Goal: Task Accomplishment & Management: Use online tool/utility

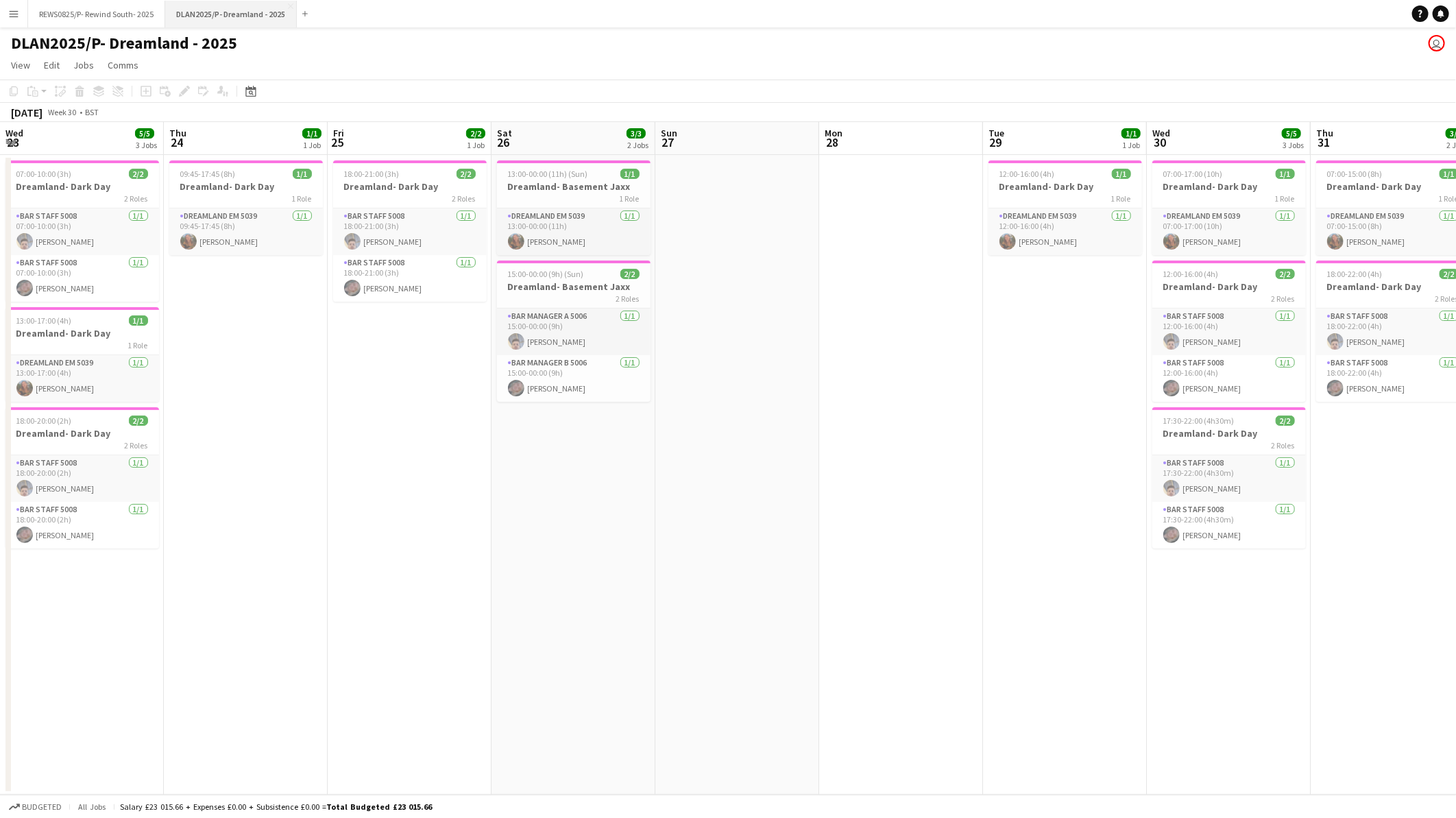
scroll to position [0, 421]
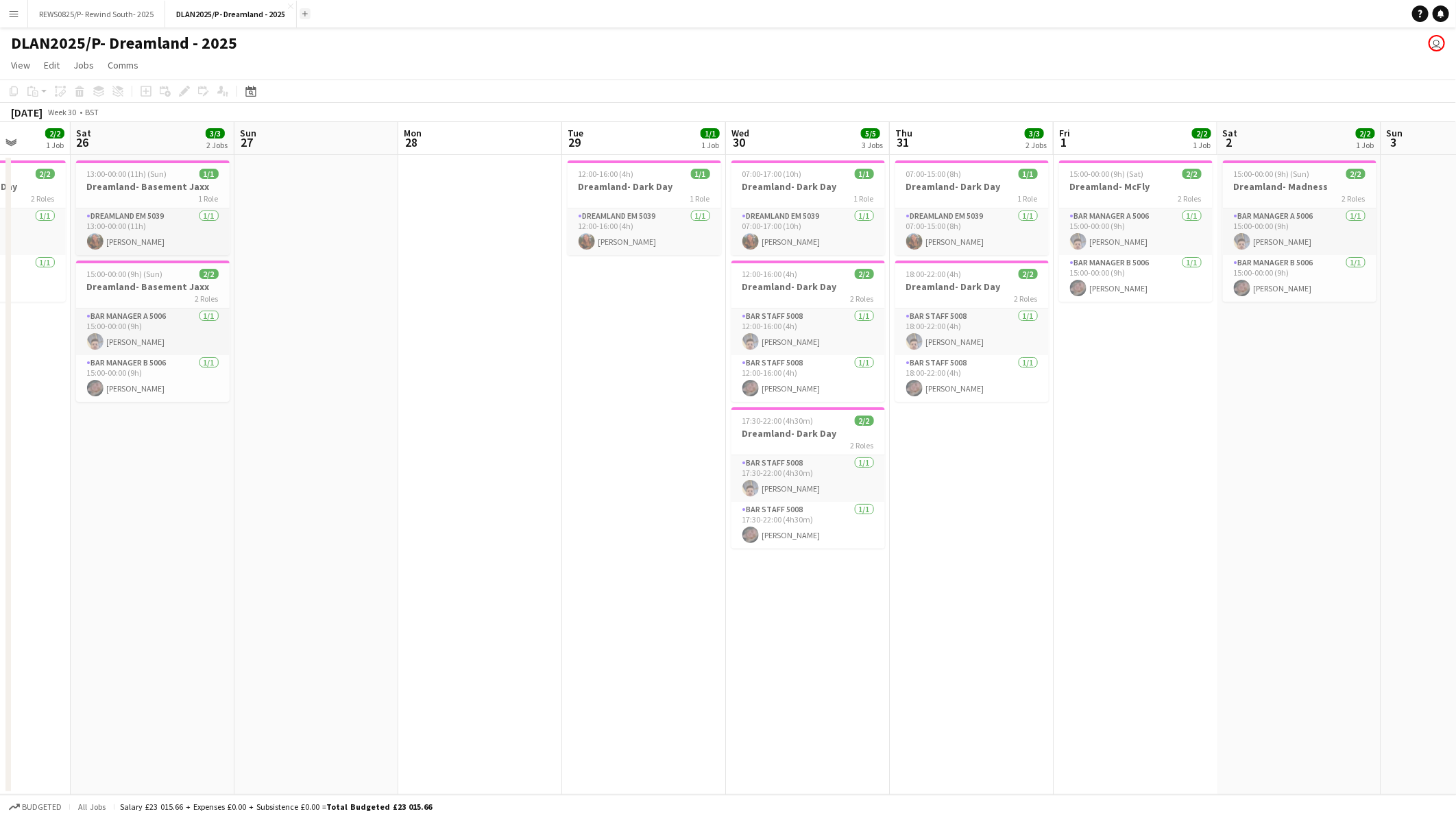
click at [309, 8] on button "Add" at bounding box center [304, 13] width 11 height 11
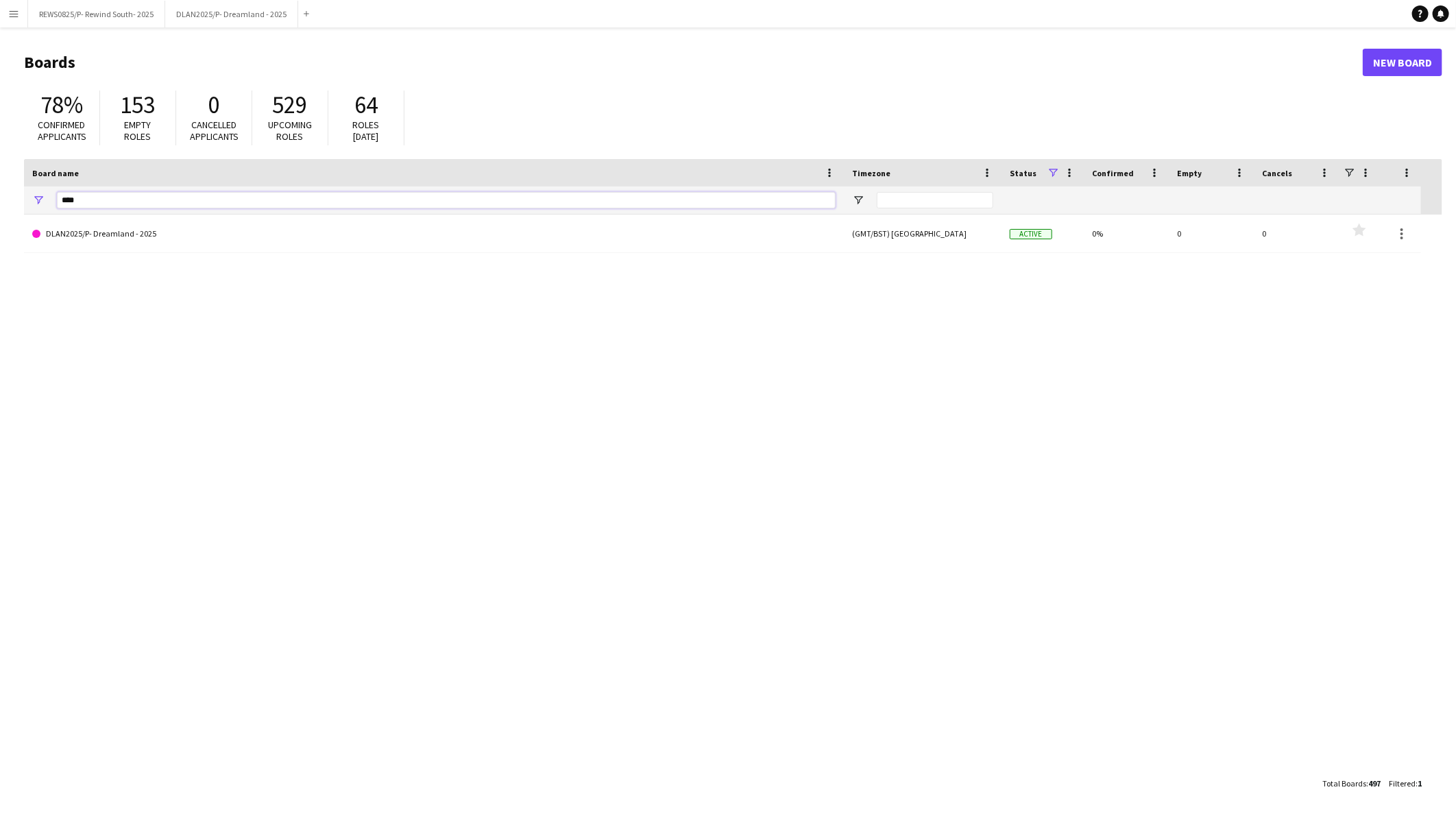
click at [146, 201] on input "****" at bounding box center [446, 200] width 779 height 16
type input "*"
type input "******"
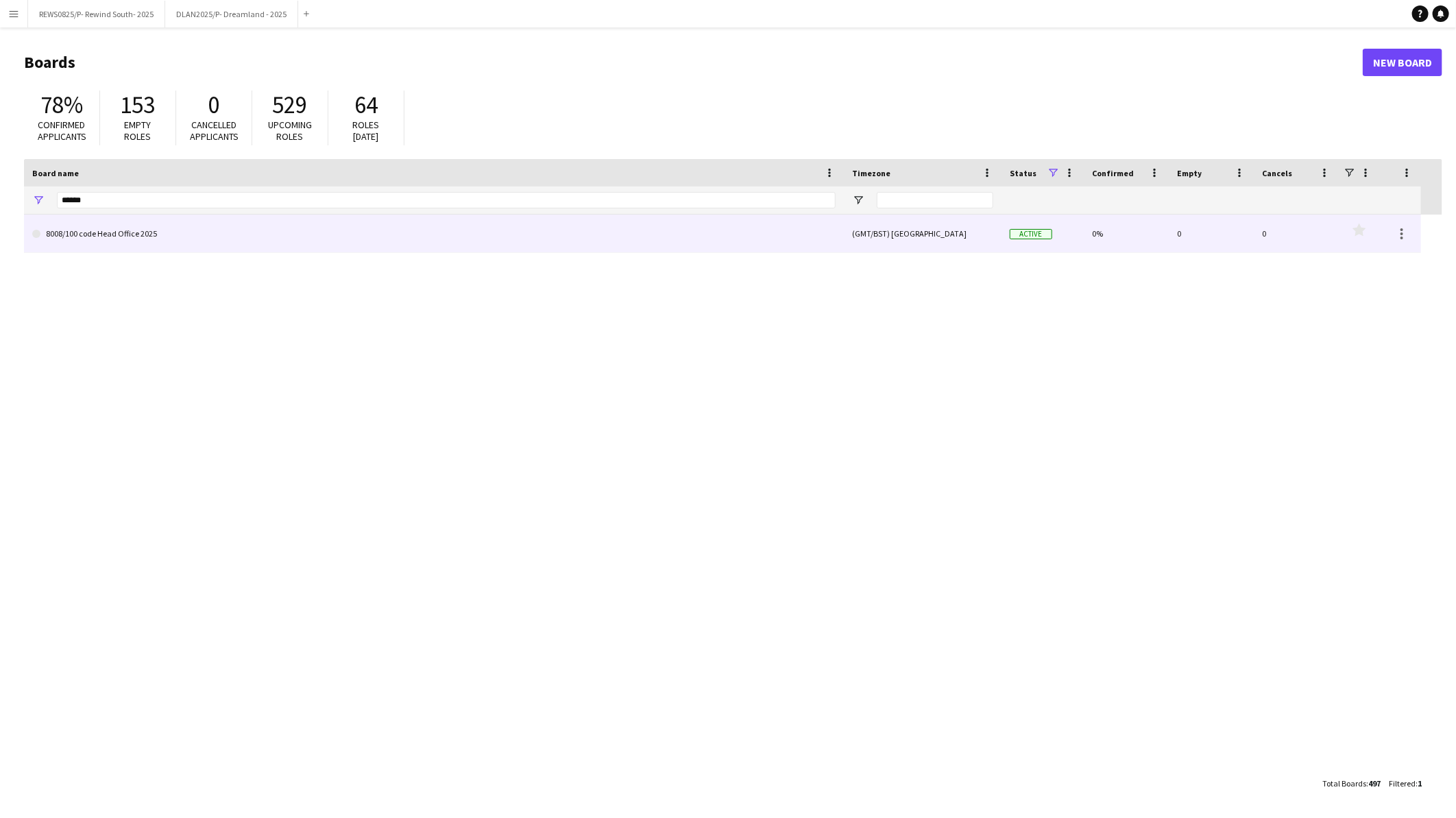
click at [146, 247] on link "8008/100 code Head Office 2025" at bounding box center [433, 233] width 803 height 38
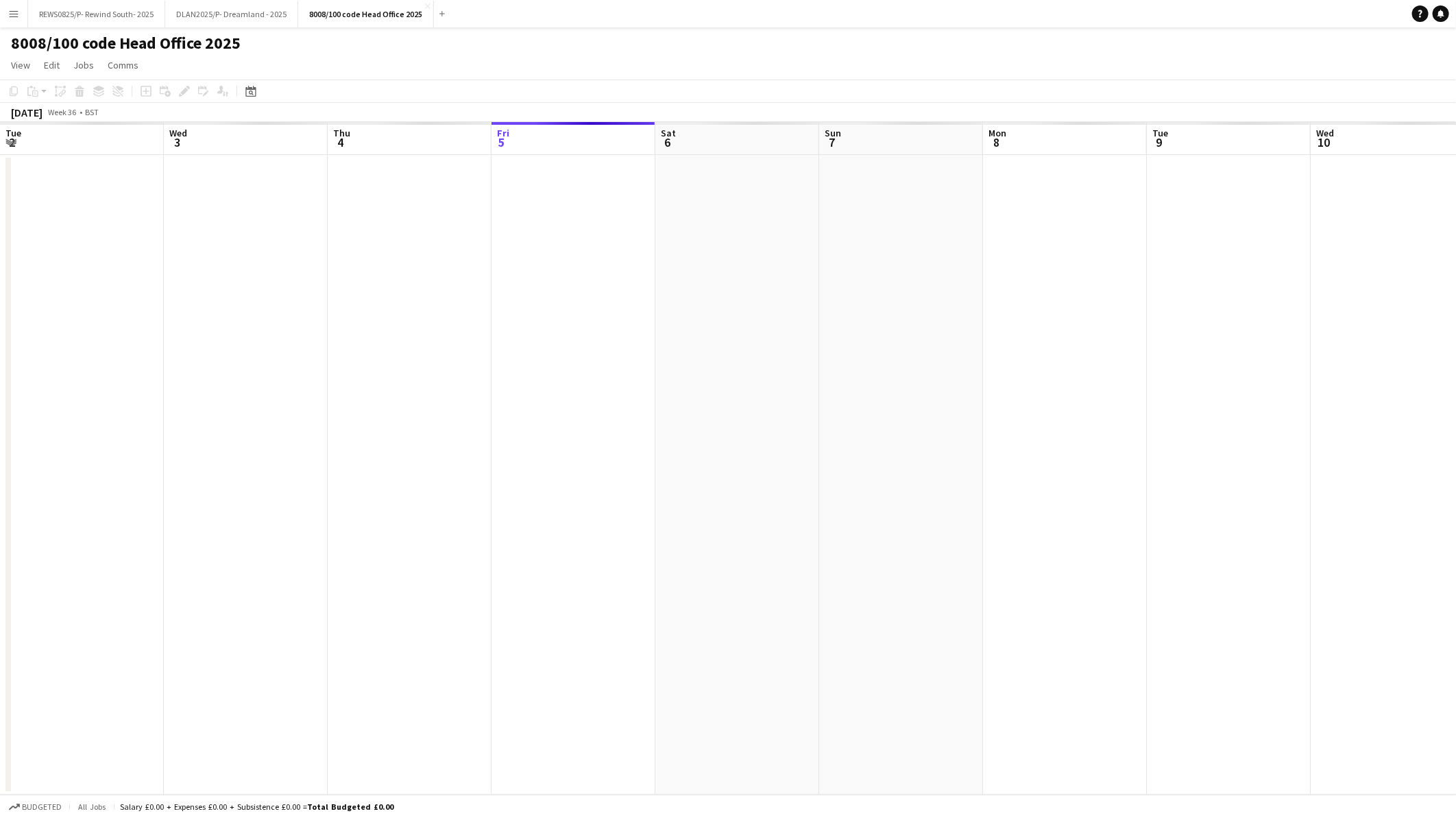
scroll to position [0, 327]
drag, startPoint x: 291, startPoint y: 604, endPoint x: 389, endPoint y: 599, distance: 98.1
click at [437, 599] on app-calendar-viewport "Mon 1 Tue 2 Wed 3 Thu 4 Fri 5 Sat 6 Sun 7 Mon 8 Tue 9 Wed 10 Thu 11 Fri 12 Sat …" at bounding box center [728, 459] width 1456 height 673
drag, startPoint x: 103, startPoint y: 619, endPoint x: 542, endPoint y: 623, distance: 439.0
click at [542, 623] on app-calendar-viewport "Fri 29 Sat 30 Sun 31 Mon 1 Tue 2 Wed 3 Thu 4 Fri 5 Sat 6 Sun 7 Mon 8 Tue 9 Wed …" at bounding box center [728, 459] width 1456 height 673
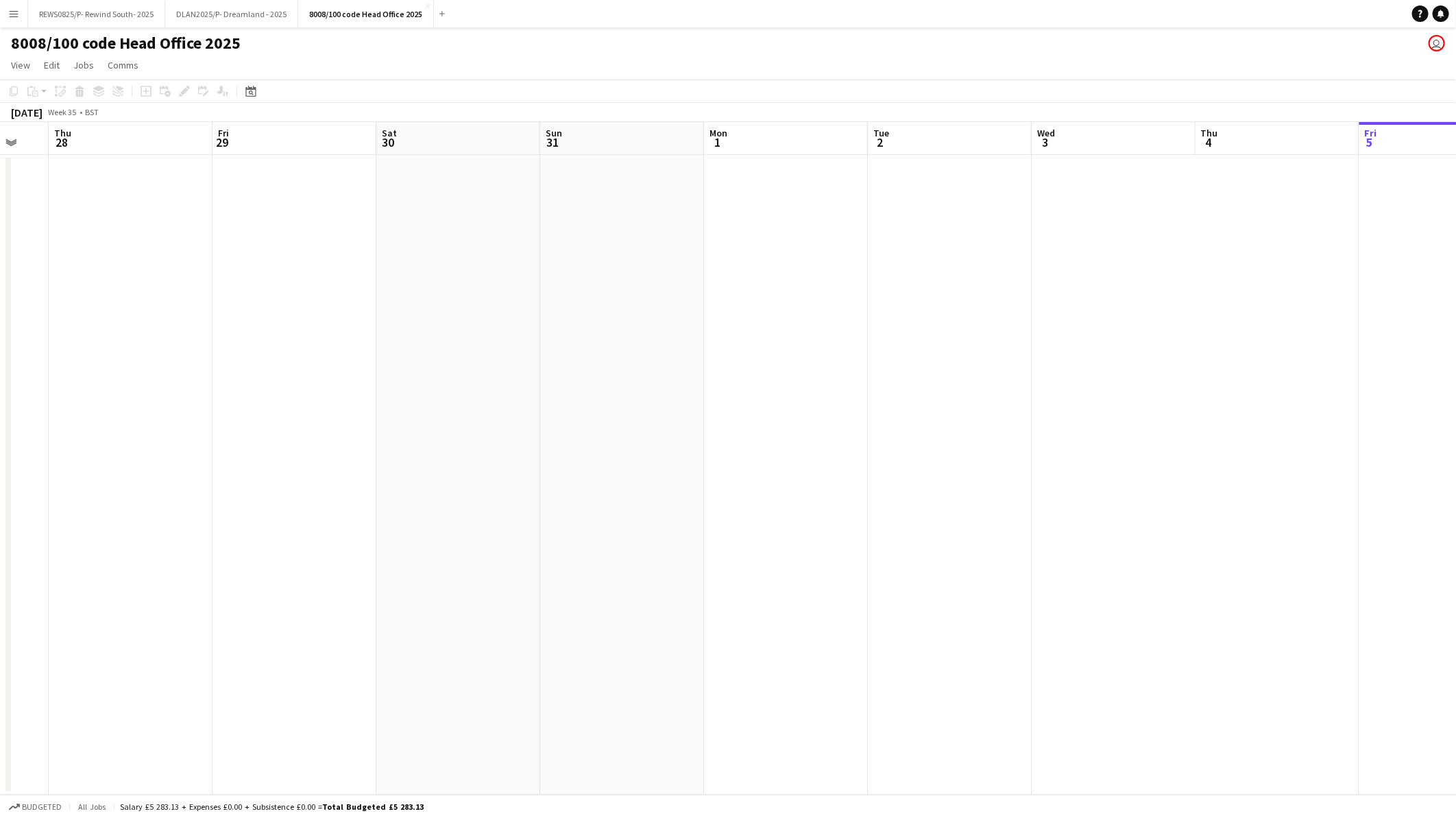
drag, startPoint x: 208, startPoint y: 576, endPoint x: 442, endPoint y: 593, distance: 234.6
click at [752, 576] on app-calendar-viewport "Mon 25 Tue 26 Wed 27 Thu 28 Fri 29 Sat 30 Sun 31 Mon 1 Tue 2 Wed 3 Thu 4 Fri 5 …" at bounding box center [728, 459] width 1456 height 673
drag, startPoint x: 319, startPoint y: 593, endPoint x: 641, endPoint y: 602, distance: 322.1
click at [641, 602] on app-calendar-viewport "Sun 24 Mon 25 Tue 26 Wed 27 Thu 28 Fri 29 Sat 30 Sun 31 Mon 1 Tue 2 Wed 3 Thu 4…" at bounding box center [728, 459] width 1456 height 673
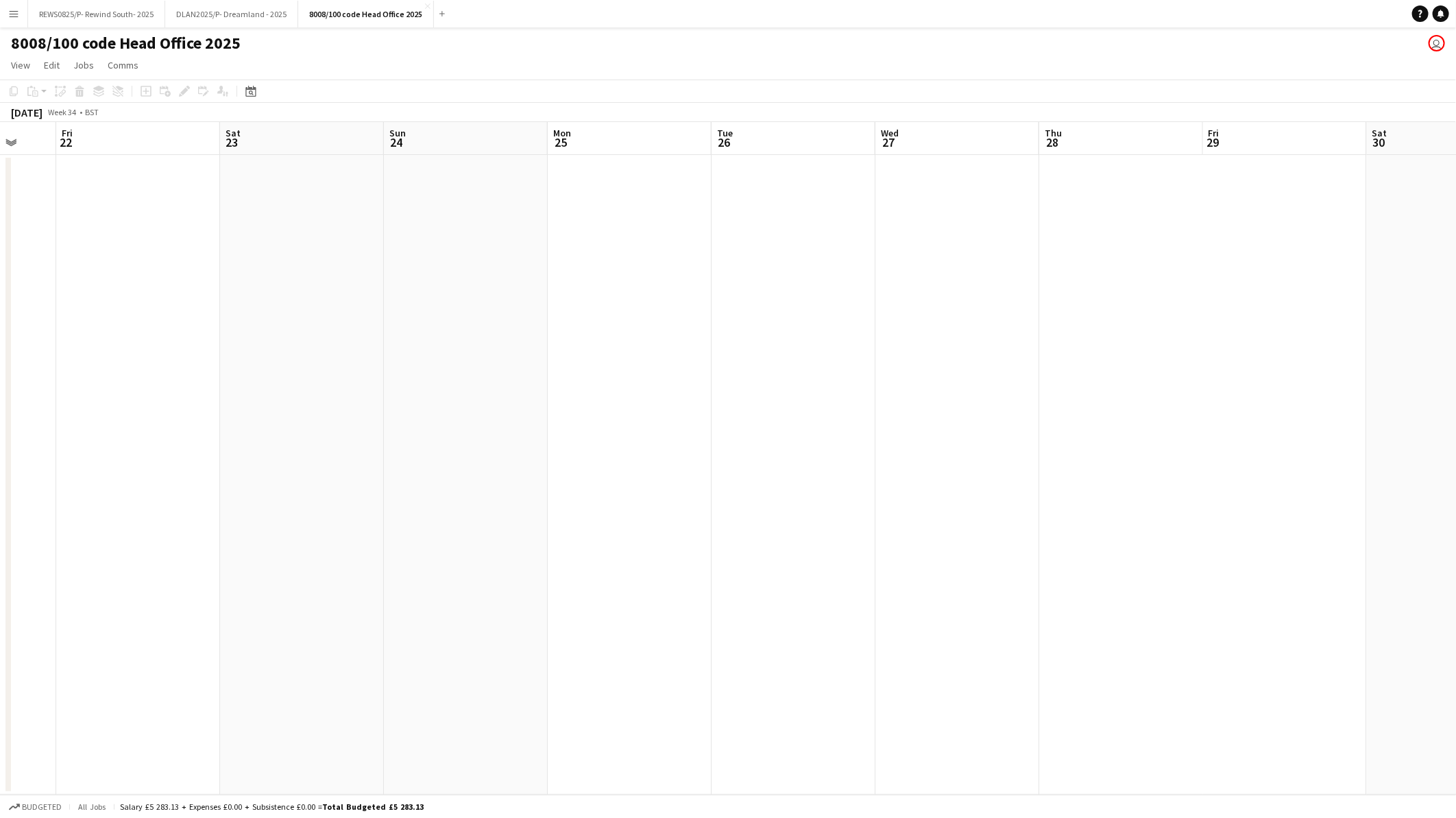
drag, startPoint x: 626, startPoint y: 602, endPoint x: 1031, endPoint y: 590, distance: 405.2
click at [1031, 590] on app-calendar-viewport "Tue 19 Wed 20 Thu 21 Fri 22 Sat 23 Sun 24 Mon 25 Tue 26 Wed 27 Thu 28 Fri 29 Sa…" at bounding box center [728, 459] width 1456 height 673
drag, startPoint x: 469, startPoint y: 588, endPoint x: 406, endPoint y: 597, distance: 63.6
click at [1245, 588] on app-calendar-viewport "Thu 14 Fri 15 Sat 16 Sun 17 Mon 18 Tue 19 Wed 20 Thu 21 Fri 22 Sat 23 Sun 24 Mo…" at bounding box center [728, 459] width 1456 height 673
drag, startPoint x: 415, startPoint y: 597, endPoint x: 799, endPoint y: 617, distance: 384.5
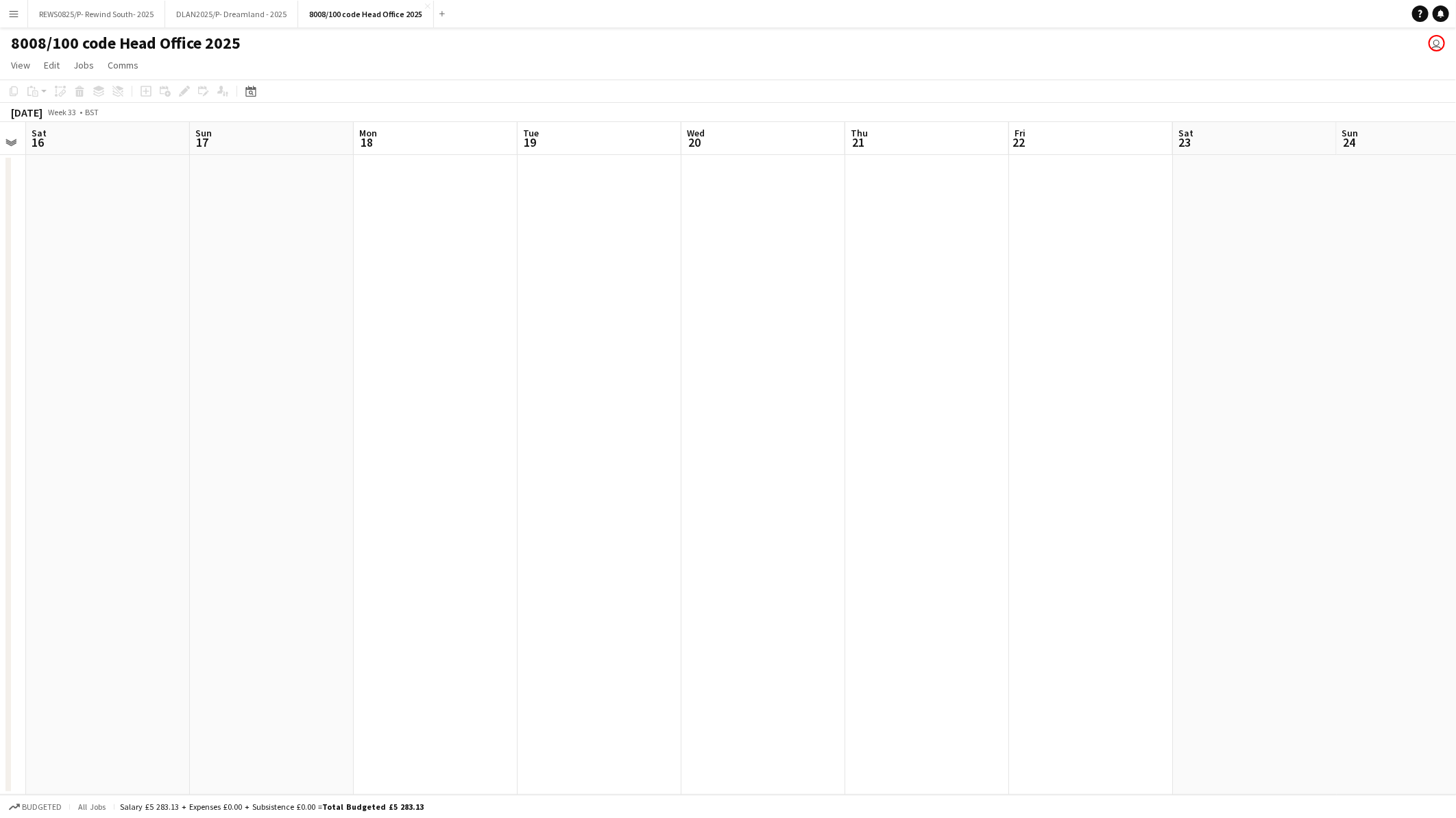
click at [947, 617] on app-calendar-viewport "Thu 14 Fri 15 Sat 16 Sun 17 Mon 18 Tue 19 Wed 20 Thu 21 Fri 22 Sat 23 Sun 24 Mo…" at bounding box center [728, 459] width 1456 height 673
drag, startPoint x: 460, startPoint y: 625, endPoint x: 488, endPoint y: 656, distance: 41.8
click at [1373, 654] on app-calendar-viewport "Tue 5 Wed 6 1/1 1 Job Thu 7 1/1 1 Job Fri 8 Sat 9 Sun 10 Mon 11 Tue 12 Wed 13 T…" at bounding box center [728, 459] width 1456 height 673
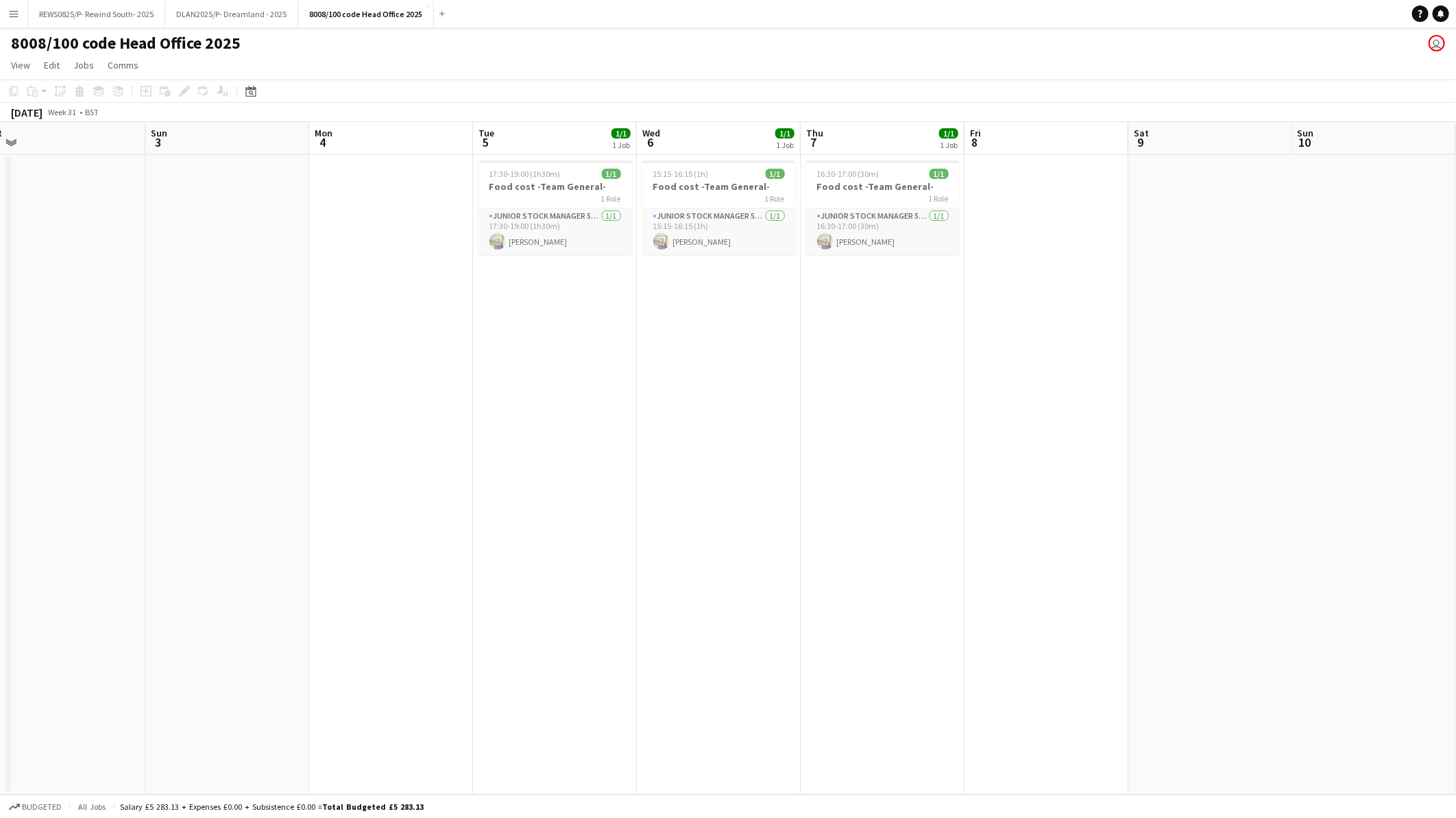
drag, startPoint x: 491, startPoint y: 656, endPoint x: 1272, endPoint y: 661, distance: 781.0
click at [1272, 661] on app-calendar-viewport "Thu 31 Fri 1 Sat 2 Sun 3 Mon 4 Tue 5 1/1 1 Job Wed 6 1/1 1 Job Thu 7 1/1 1 Job …" at bounding box center [728, 459] width 1456 height 673
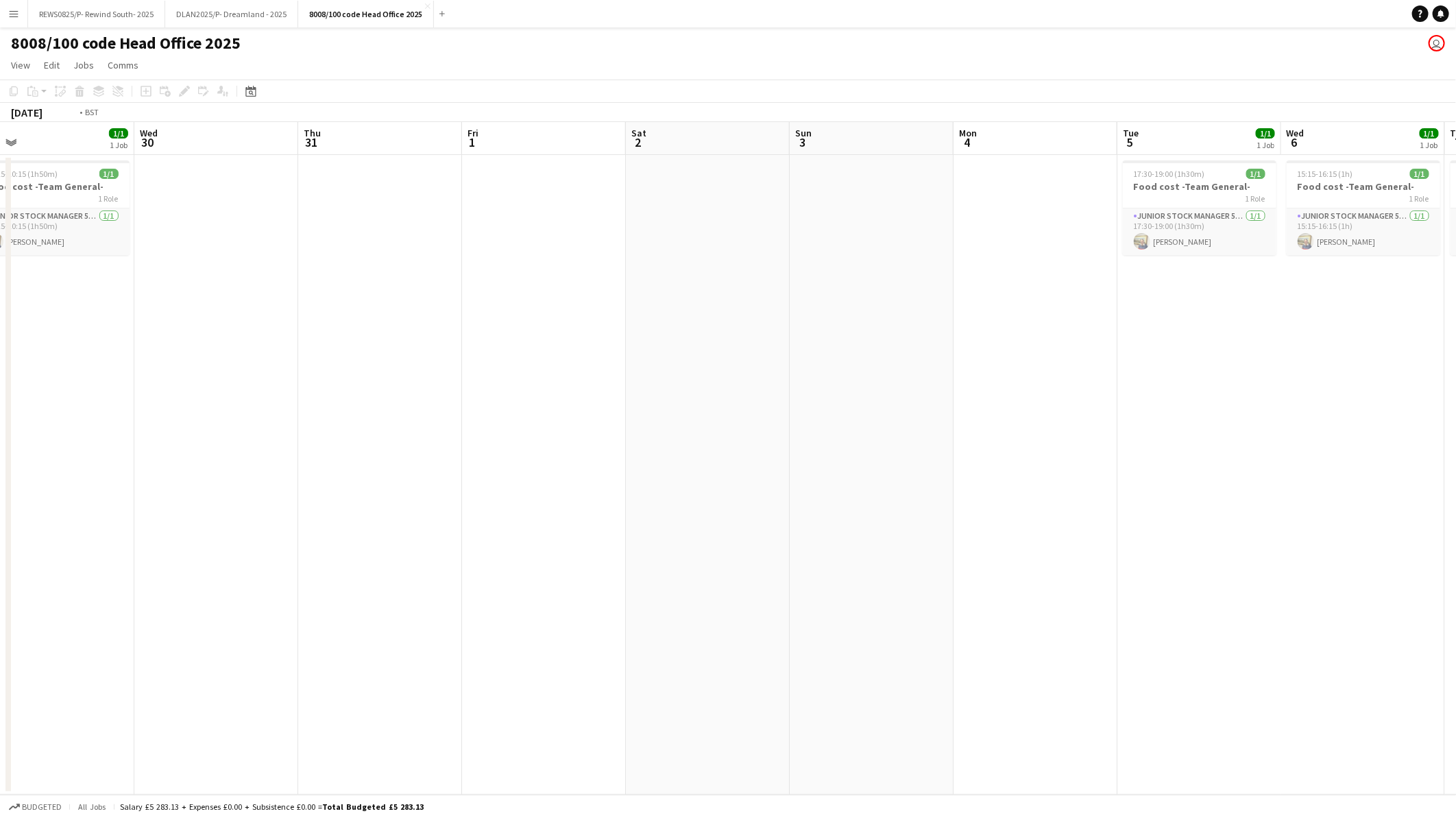
drag, startPoint x: 469, startPoint y: 639, endPoint x: 401, endPoint y: 627, distance: 69.1
click at [1375, 631] on app-calendar-viewport "Sun 27 Mon 28 Tue 29 1/1 1 Job Wed 30 Thu 31 Fri 1 Sat 2 Sun 3 Mon 4 Tue 5 1/1 …" at bounding box center [728, 459] width 1456 height 673
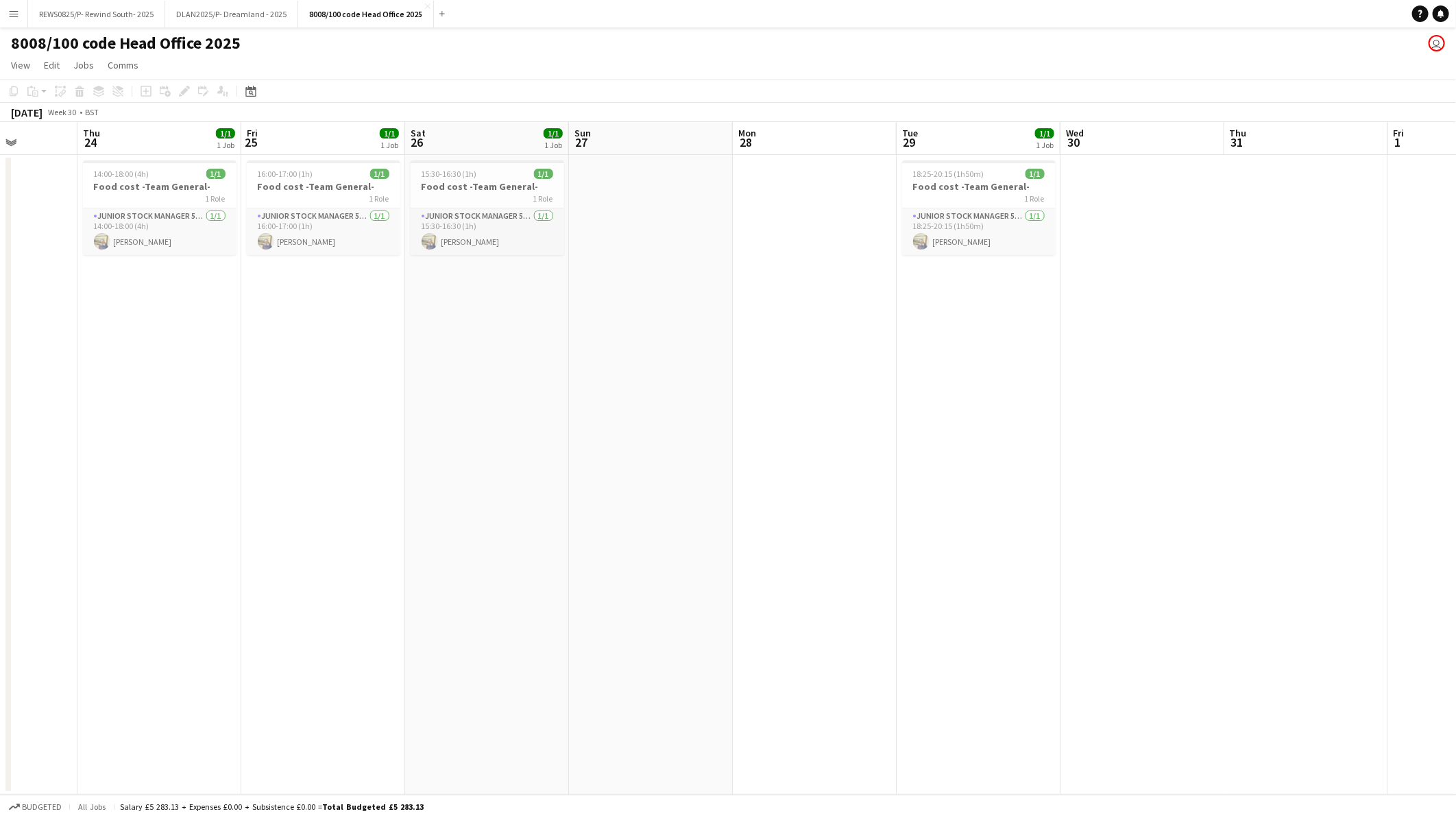
drag, startPoint x: 384, startPoint y: 627, endPoint x: 998, endPoint y: 627, distance: 614.0
click at [1064, 627] on app-calendar-viewport "Mon 21 Tue 22 Wed 23 Thu 24 1/1 1 Job Fri 25 1/1 1 Job Sat 26 1/1 1 Job Sun 27 …" at bounding box center [728, 459] width 1456 height 673
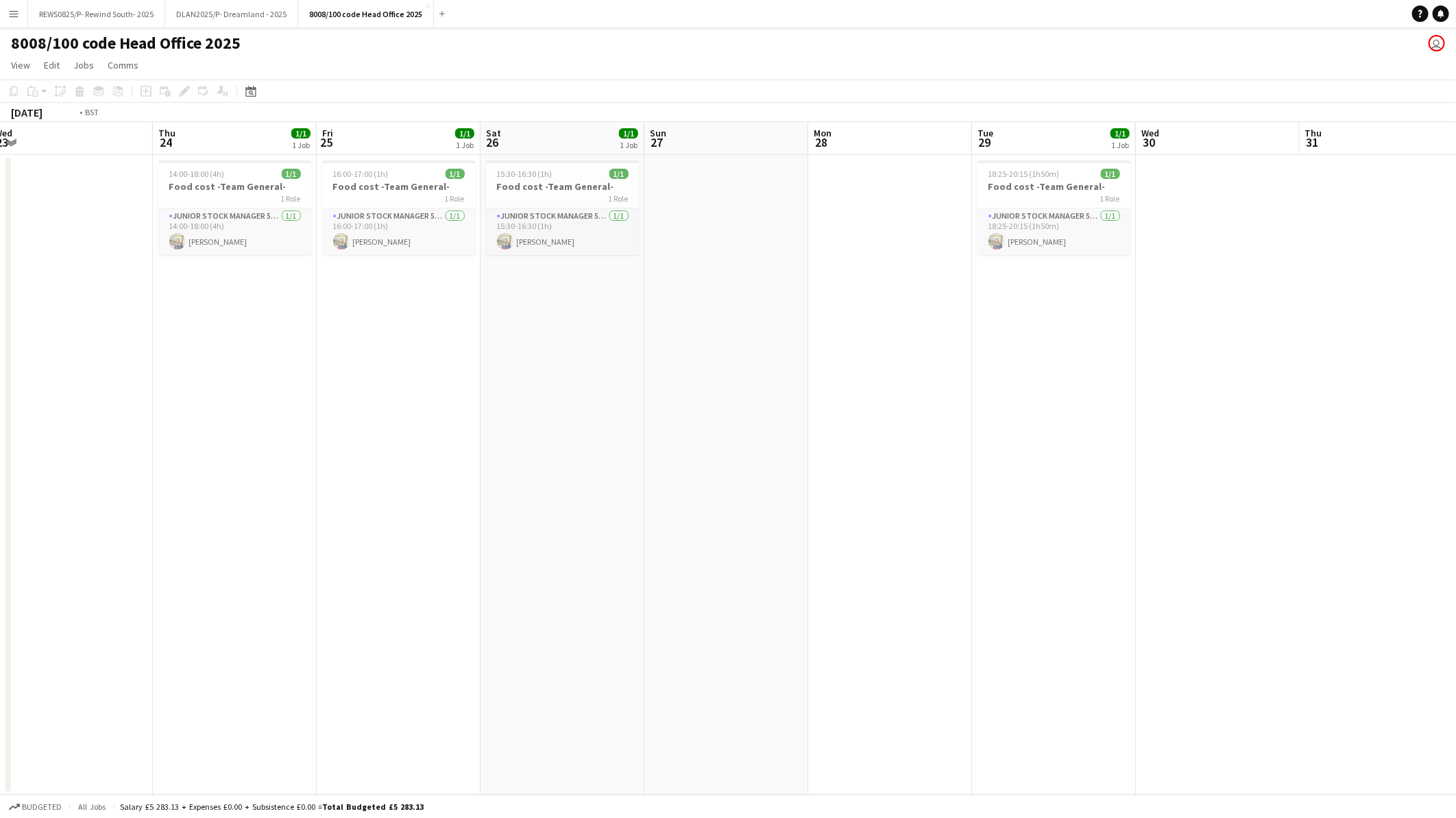
drag, startPoint x: 419, startPoint y: 619, endPoint x: 1022, endPoint y: 617, distance: 603.0
click at [1257, 619] on app-calendar-viewport "Mon 21 Tue 22 Wed 23 Thu 24 1/1 1 Job Fri 25 1/1 1 Job Sat 26 1/1 1 Job Sun 27 …" at bounding box center [728, 459] width 1456 height 673
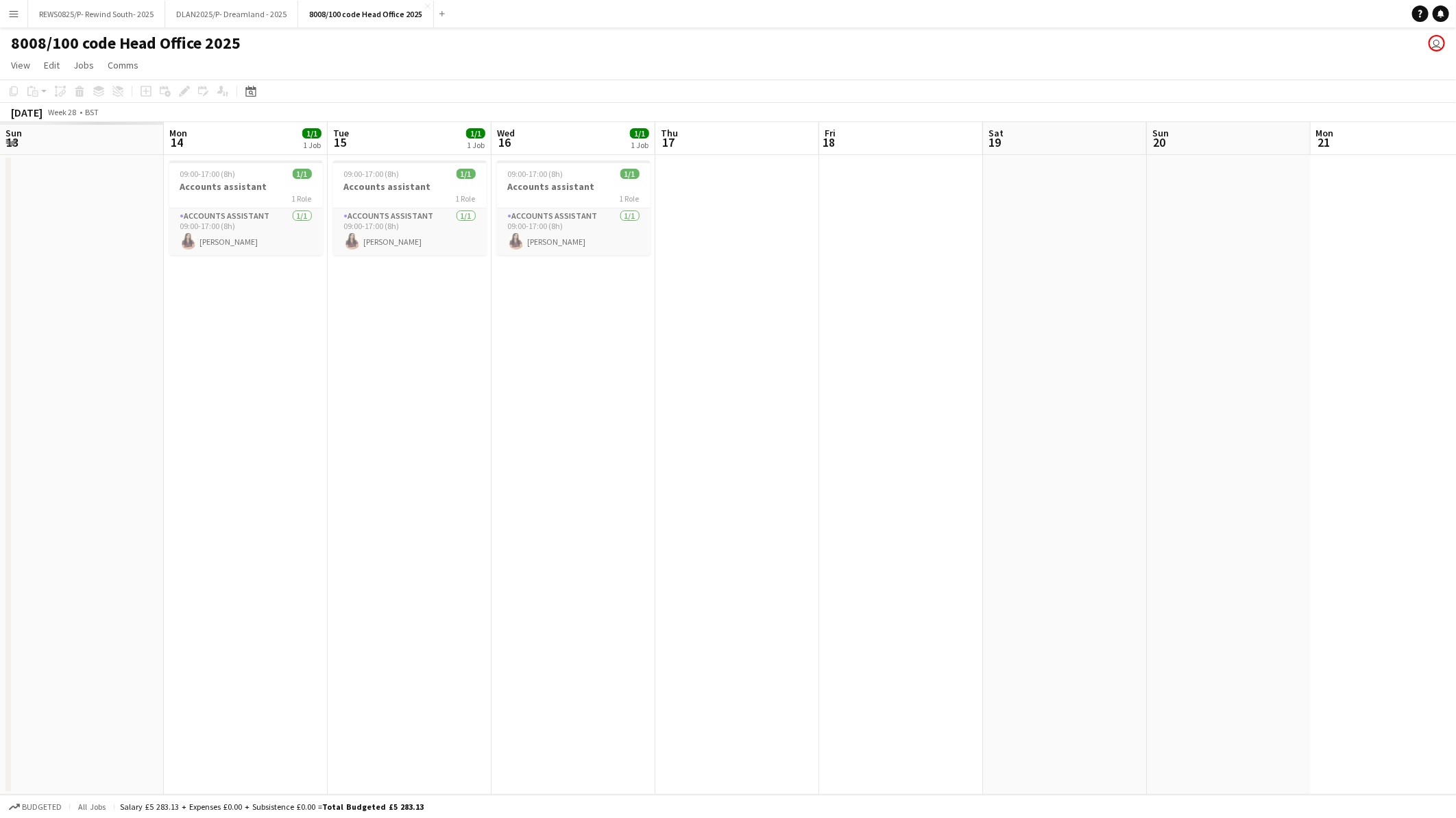
drag, startPoint x: 964, startPoint y: 607, endPoint x: 1150, endPoint y: 604, distance: 186.0
click at [1244, 604] on app-calendar-viewport "Fri 11 Sat 12 Sun 13 Mon 14 1/1 1 Job Tue 15 1/1 1 Job Wed 16 1/1 1 Job Thu 17 …" at bounding box center [728, 459] width 1456 height 673
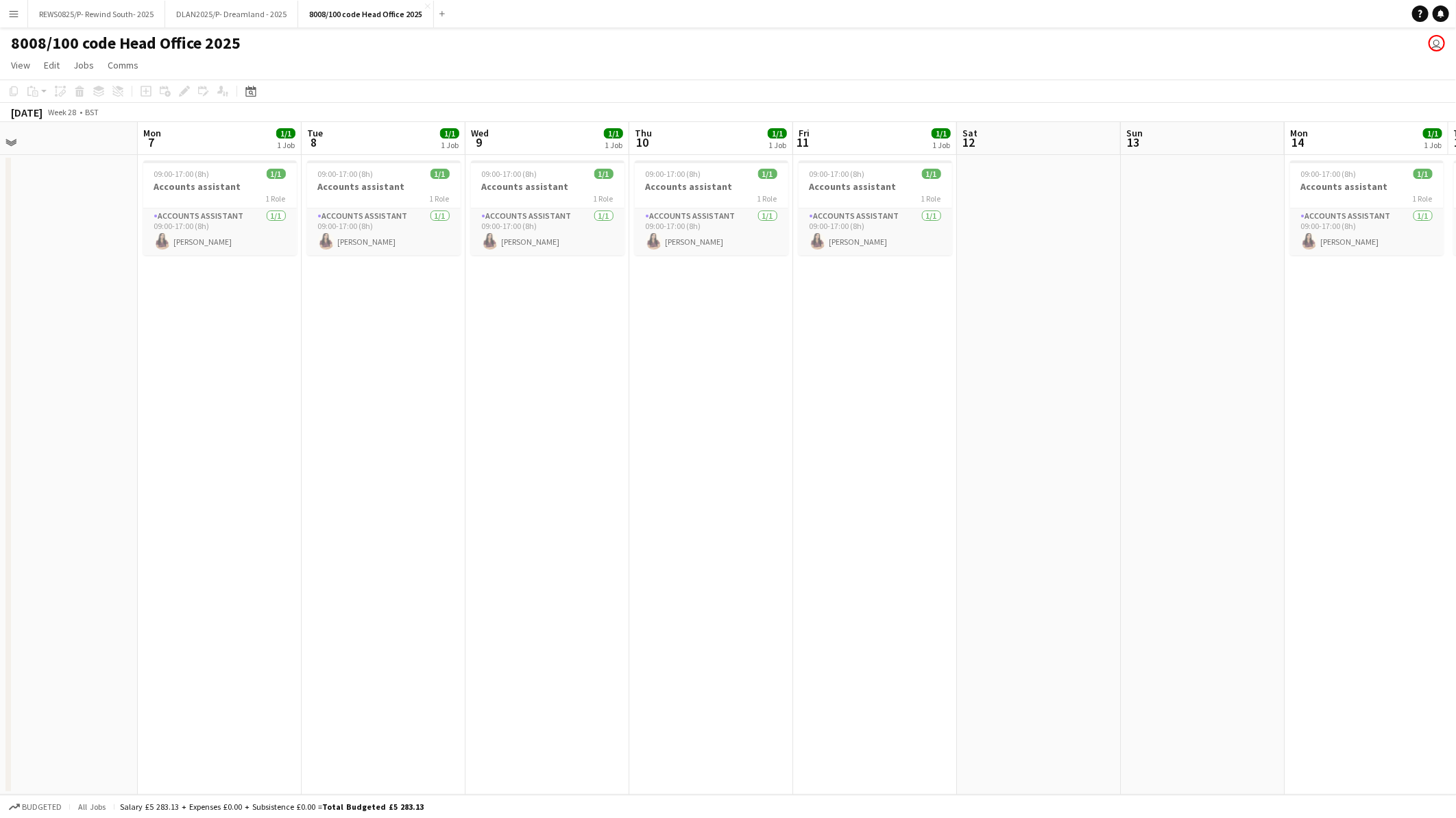
scroll to position [0, 448]
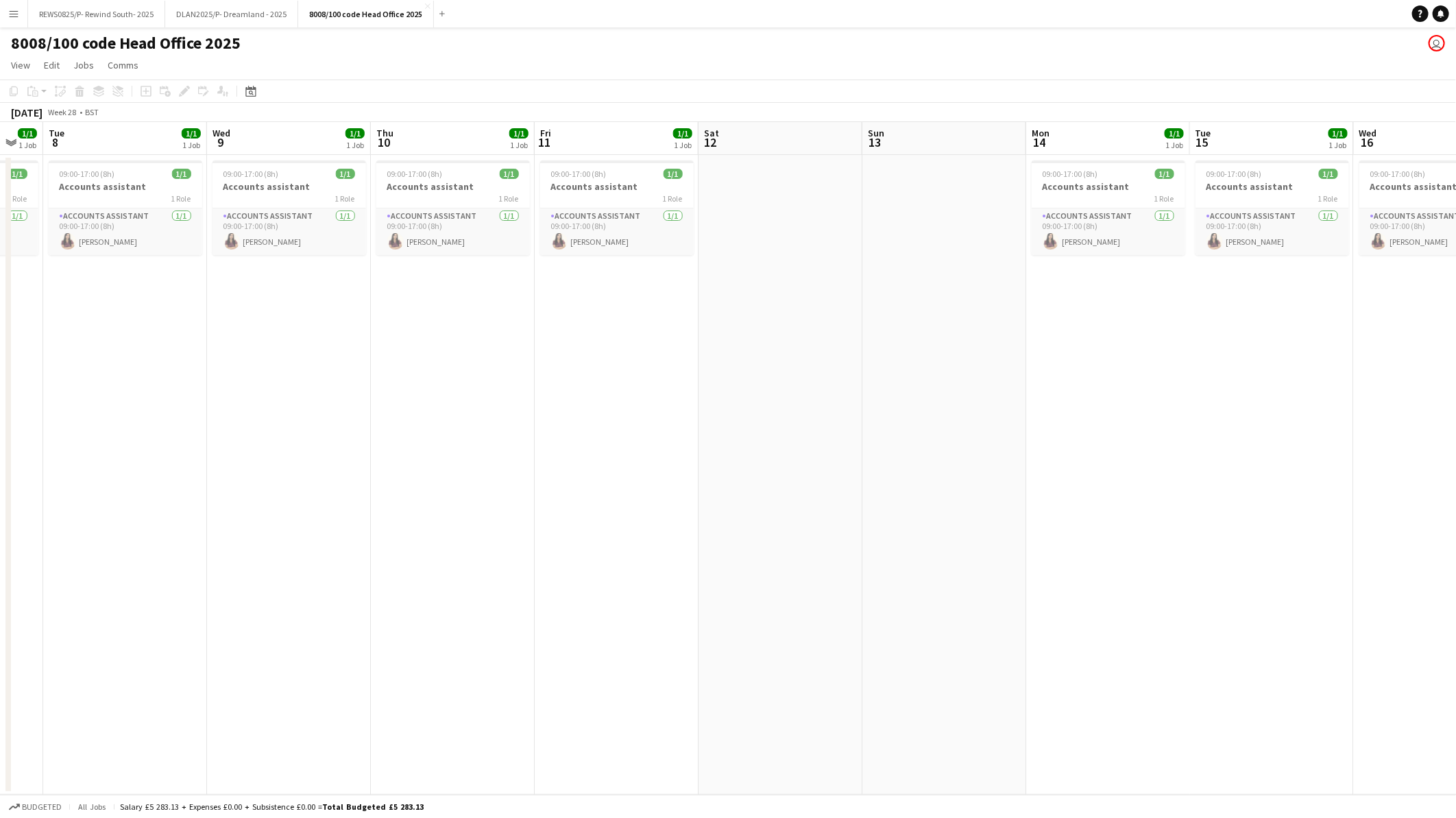
drag, startPoint x: 406, startPoint y: 588, endPoint x: 1253, endPoint y: 586, distance: 847.0
click at [1253, 586] on app-calendar-viewport "Sat 5 Sun 6 Mon 7 1/1 1 Job Tue 8 1/1 1 Job Wed 9 1/1 1 Job Thu 10 1/1 1 Job Fr…" at bounding box center [728, 459] width 1456 height 673
click at [580, 186] on h3 "Accounts assistant" at bounding box center [617, 186] width 153 height 12
drag, startPoint x: 580, startPoint y: 186, endPoint x: 570, endPoint y: 177, distance: 13.5
click at [570, 177] on span "09:00-17:00 (8h)" at bounding box center [580, 175] width 55 height 11
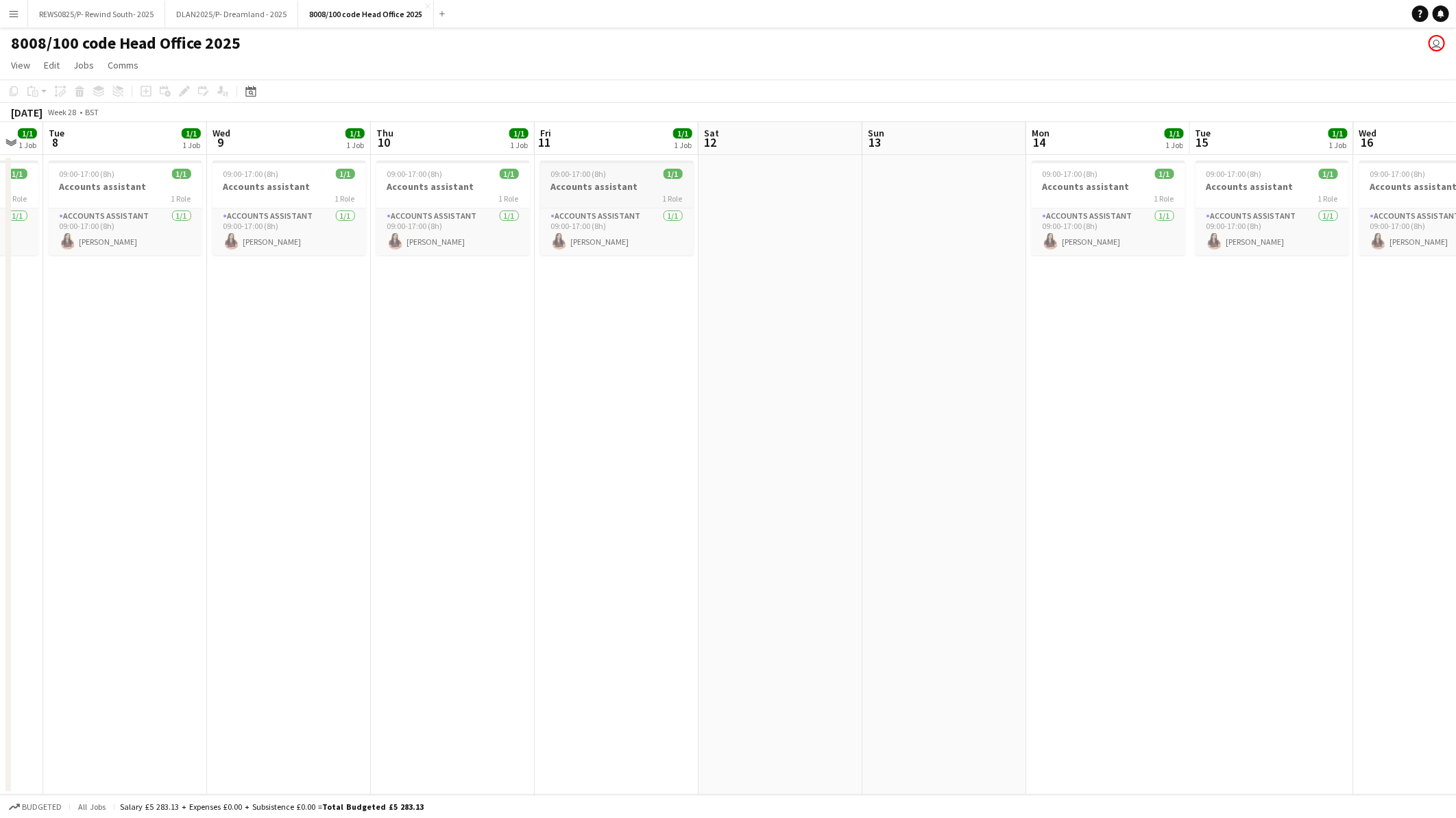
click at [570, 177] on span "09:00-17:00 (8h)" at bounding box center [579, 174] width 55 height 11
click at [15, 95] on icon at bounding box center [14, 91] width 8 height 10
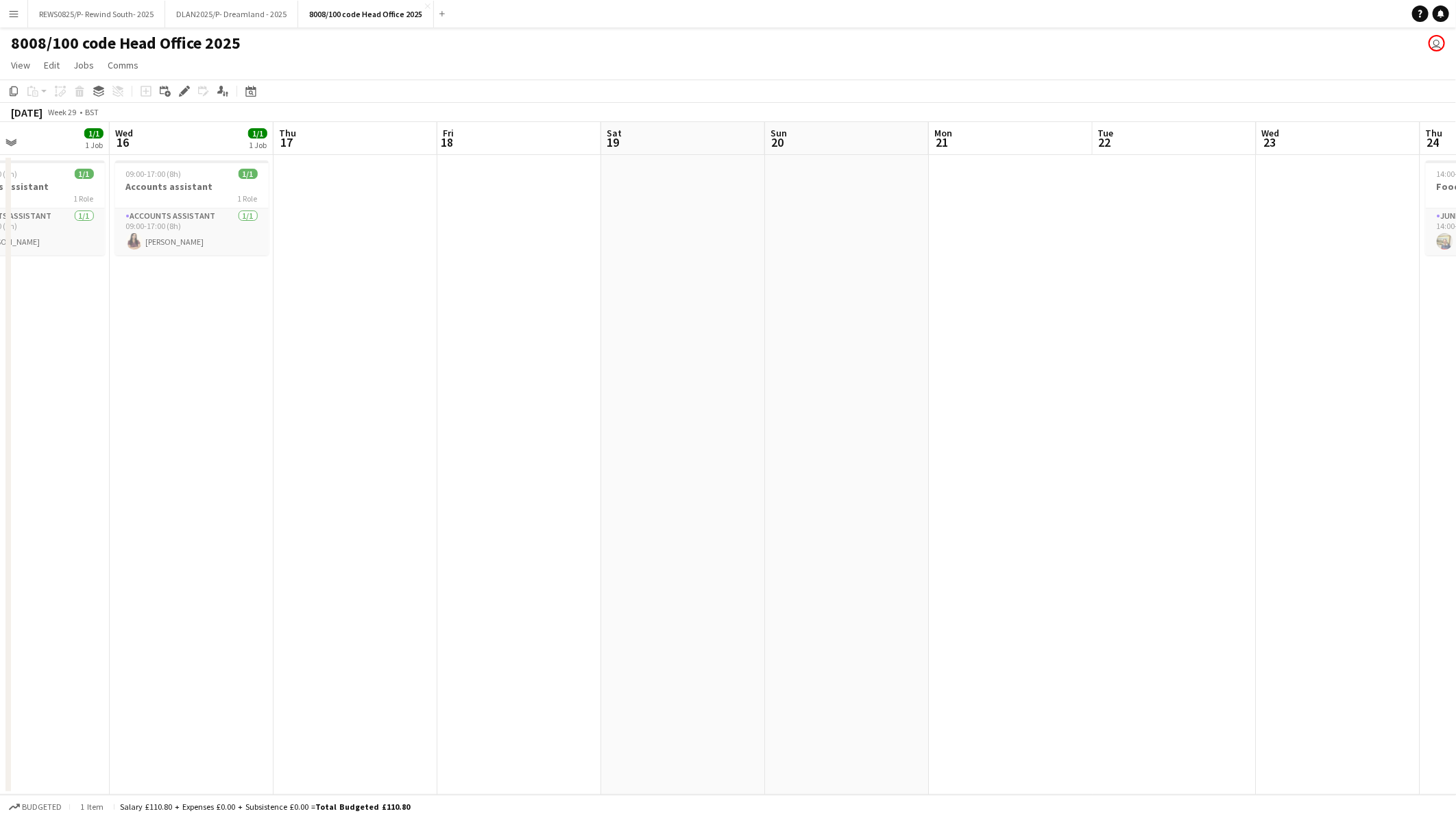
drag, startPoint x: 689, startPoint y: 506, endPoint x: -102, endPoint y: 499, distance: 791.0
click at [0, 499] on html "Menu Boards Boards Boards All jobs Status Workforce Workforce My Workforce Recr…" at bounding box center [728, 409] width 1456 height 818
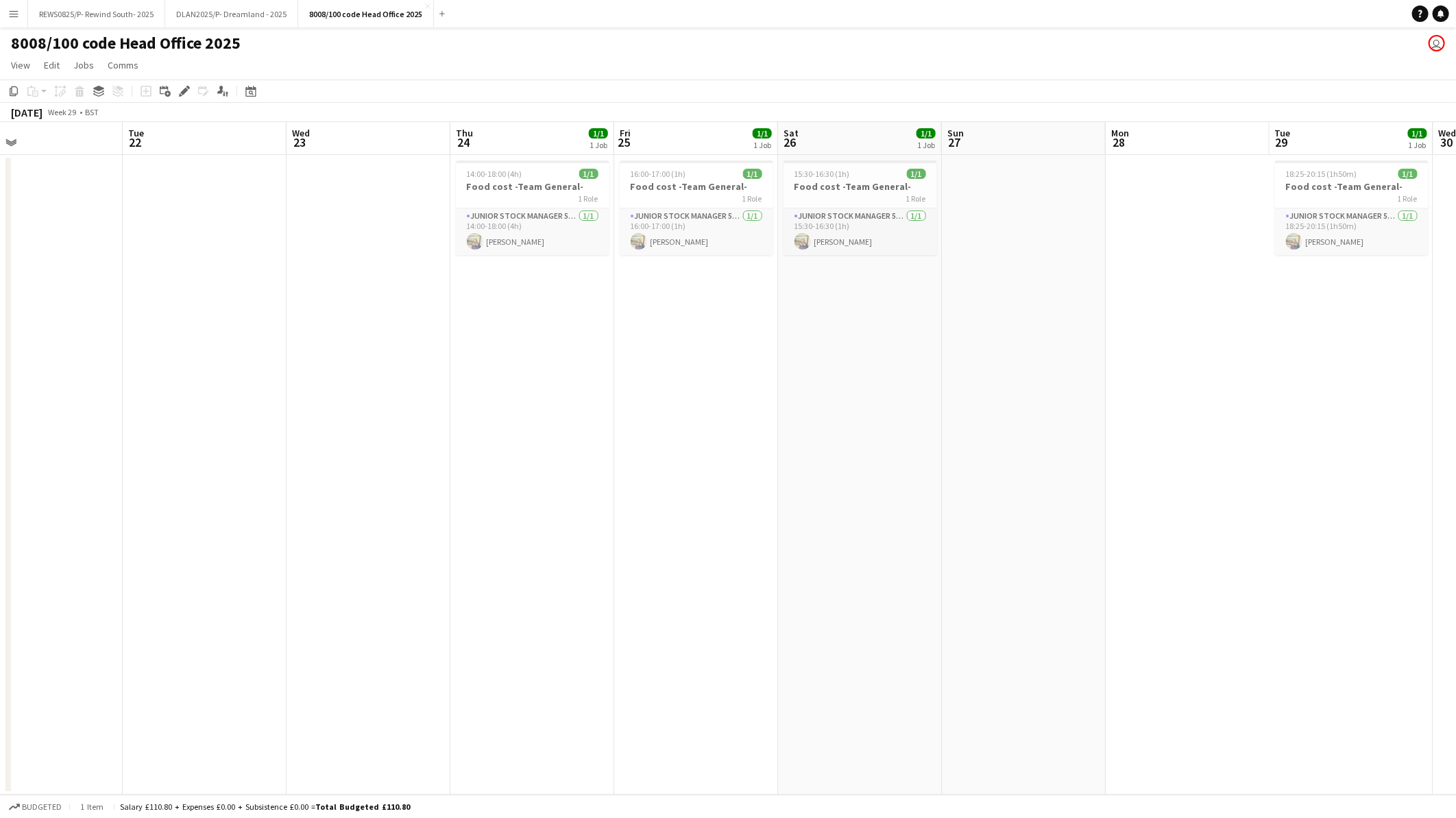
drag, startPoint x: 1090, startPoint y: 616, endPoint x: -272, endPoint y: 569, distance: 1362.8
click at [0, 569] on html "Menu Boards Boards Boards All jobs Status Workforce Workforce My Workforce Recr…" at bounding box center [728, 409] width 1456 height 818
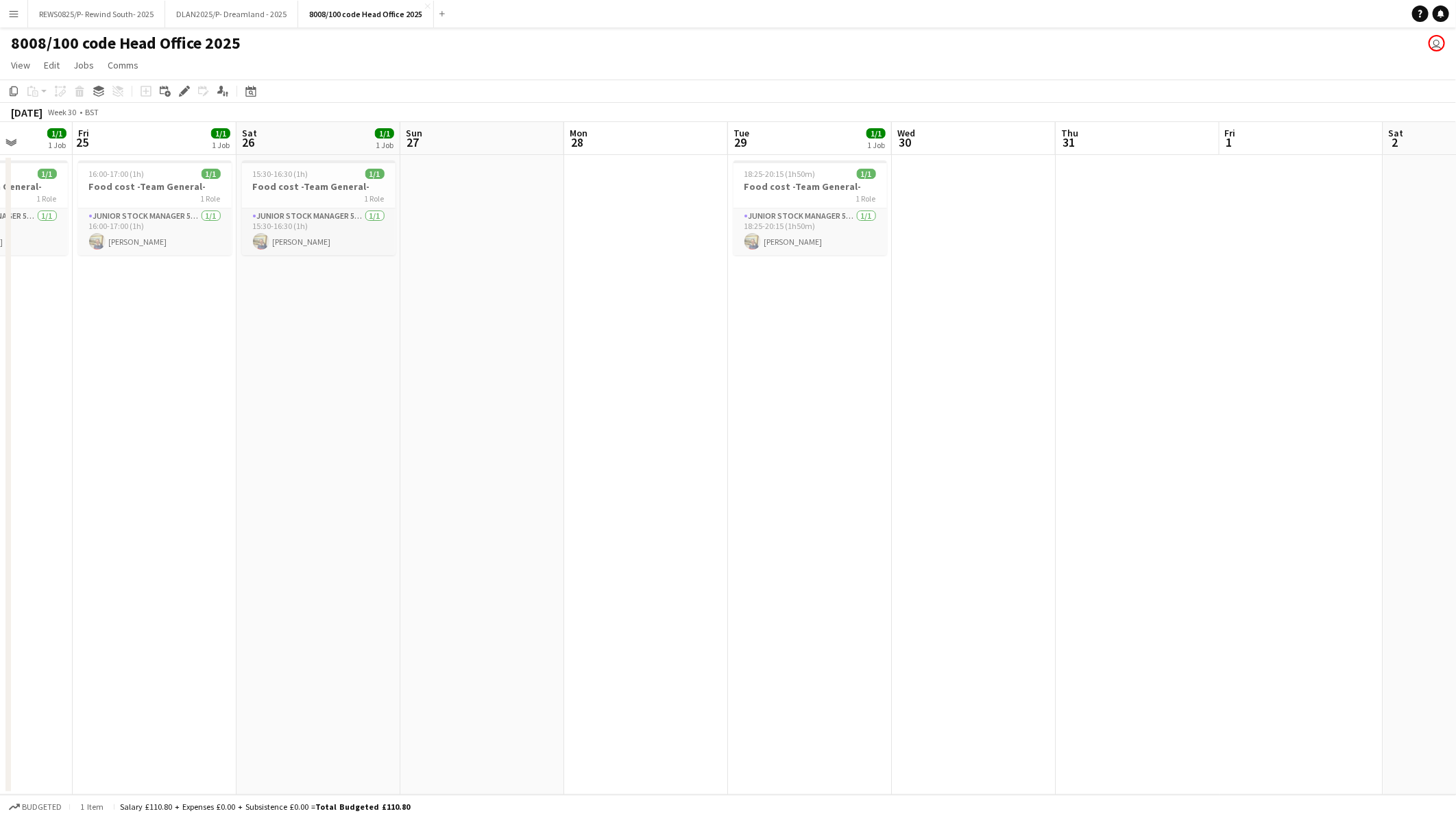
drag, startPoint x: 619, startPoint y: 567, endPoint x: -616, endPoint y: 509, distance: 1236.4
click at [0, 509] on html "Menu Boards Boards Boards All jobs Status Workforce Workforce My Workforce Recr…" at bounding box center [728, 409] width 1456 height 818
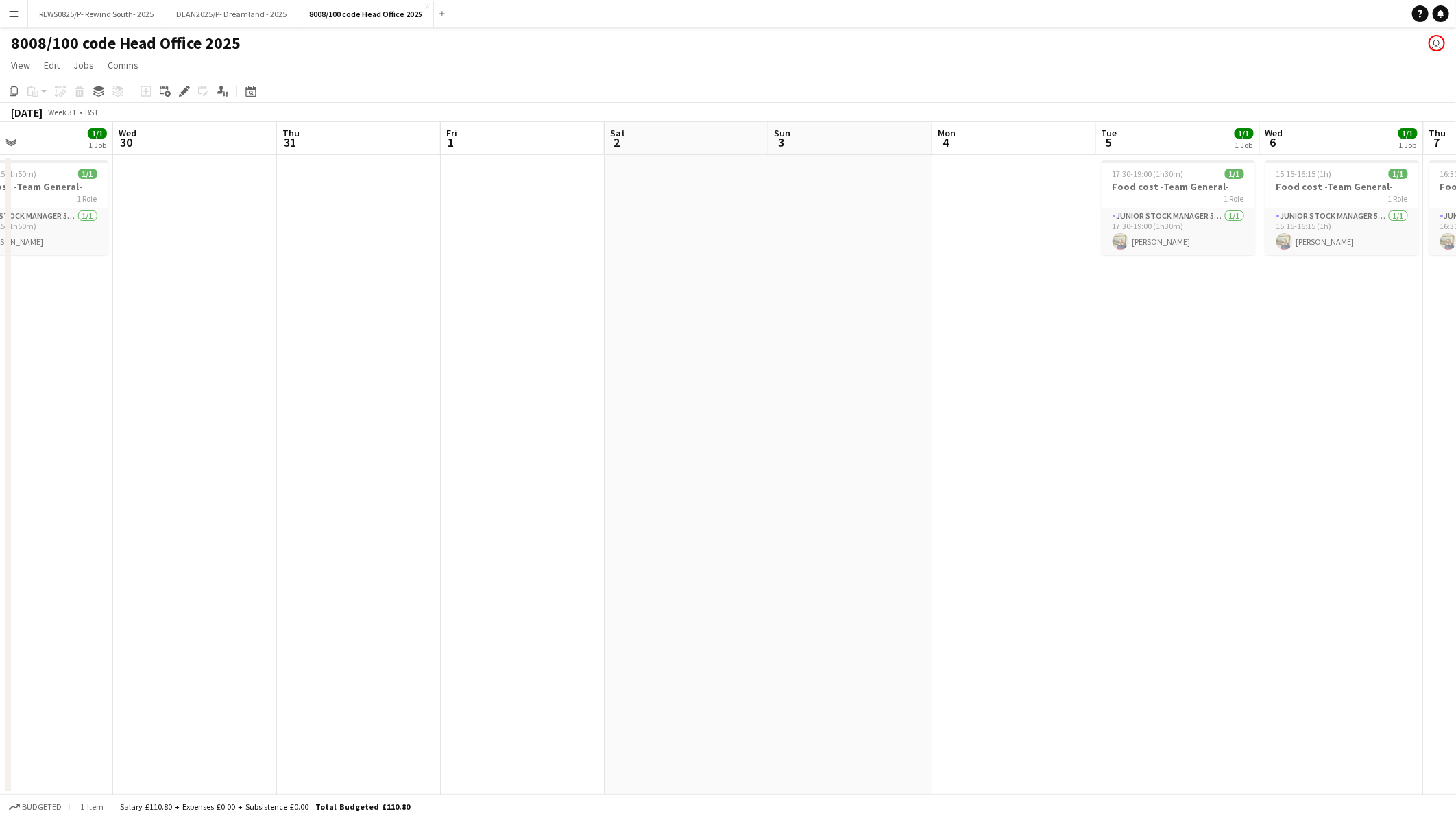
drag, startPoint x: 782, startPoint y: 514, endPoint x: -286, endPoint y: 508, distance: 1068.0
click at [0, 508] on html "Menu Boards Boards Boards All jobs Status Workforce Workforce My Workforce Recr…" at bounding box center [728, 409] width 1456 height 818
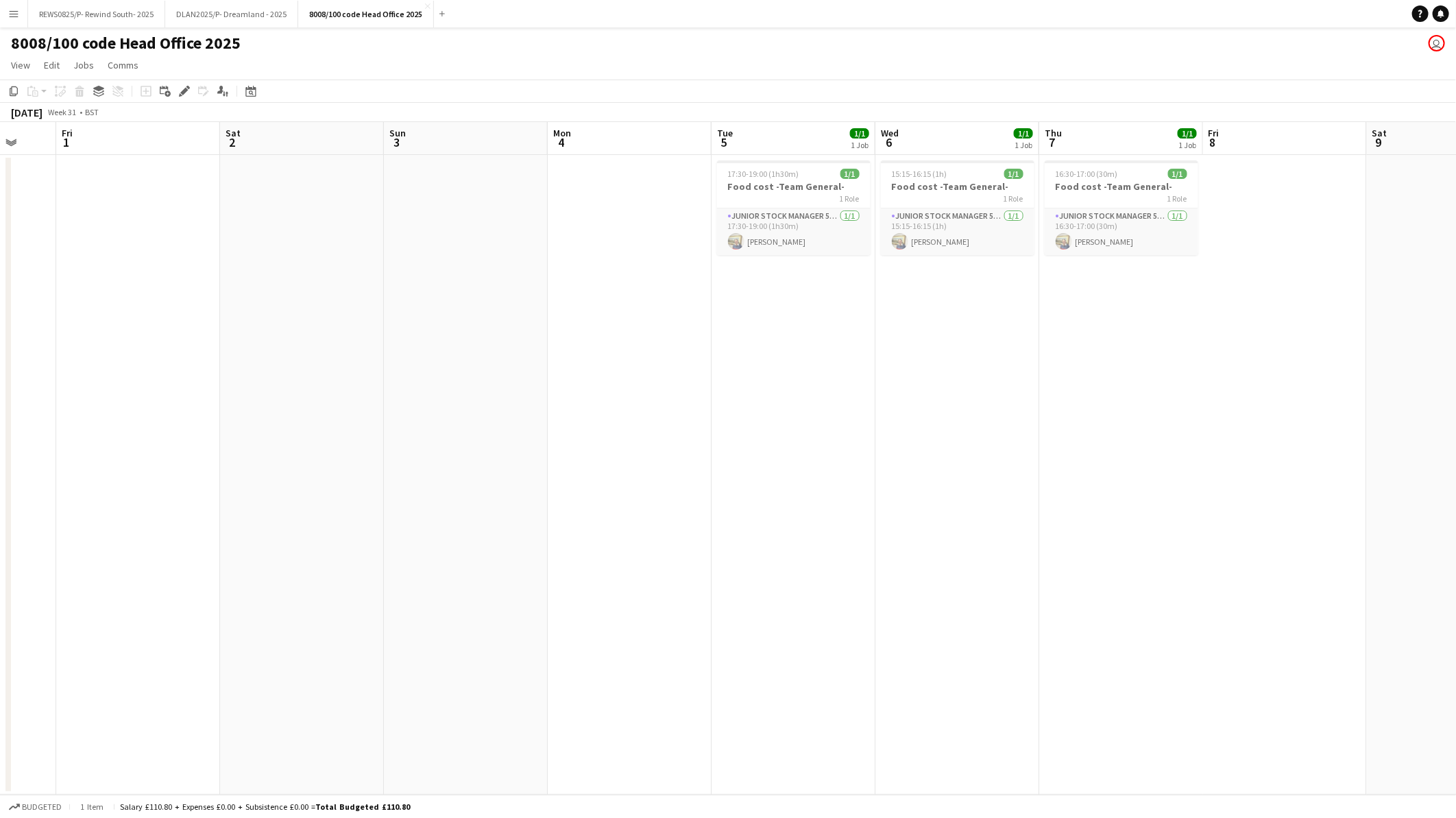
scroll to position [0, 435]
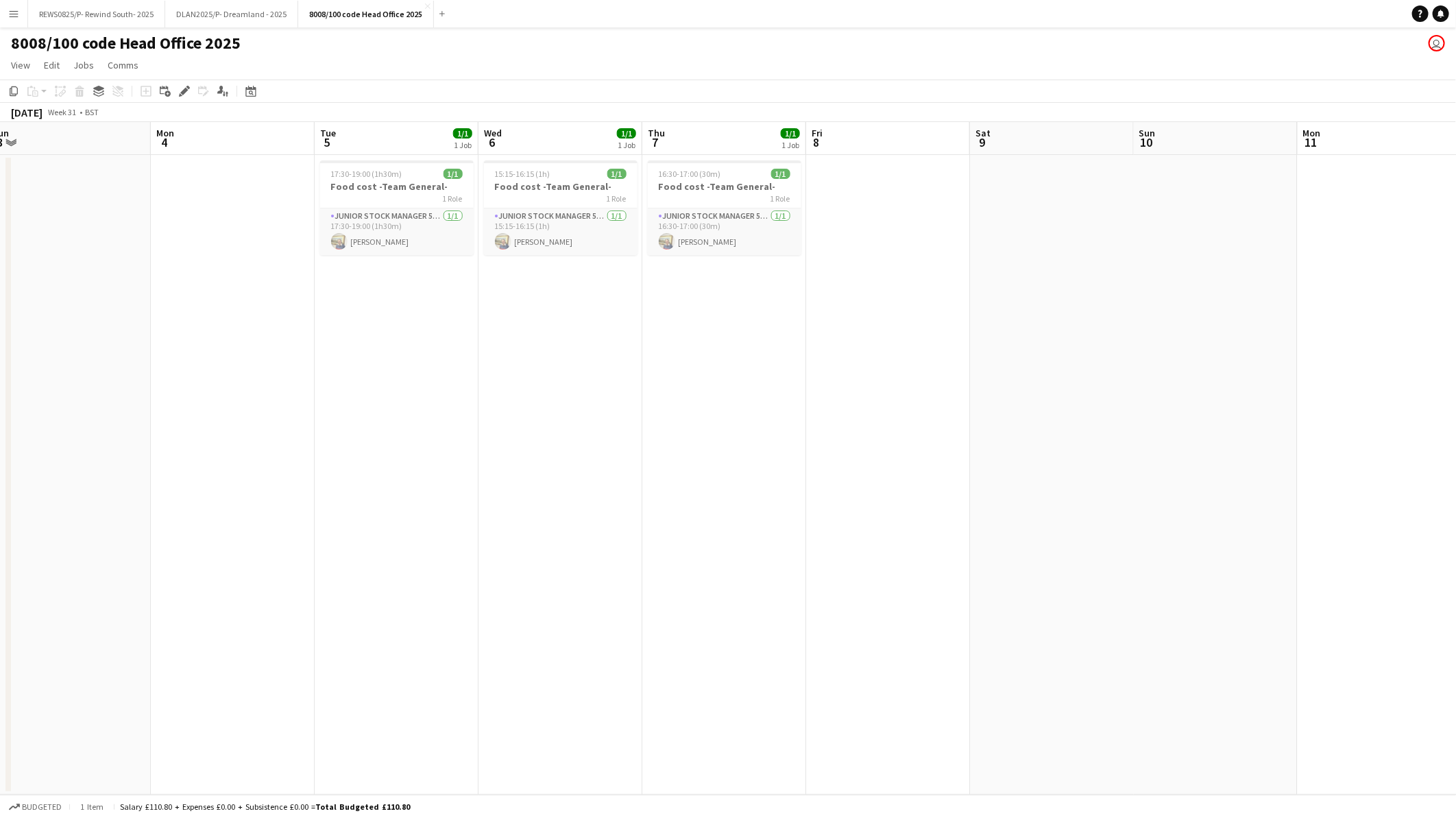
drag, startPoint x: 859, startPoint y: 508, endPoint x: 77, endPoint y: 456, distance: 783.7
click at [77, 456] on app-calendar-viewport "Thu 31 Fri 1 Sat 2 Sun 3 Mon 4 Tue 5 1/1 1 Job Wed 6 1/1 1 Job Thu 7 1/1 1 Job …" at bounding box center [728, 459] width 1456 height 673
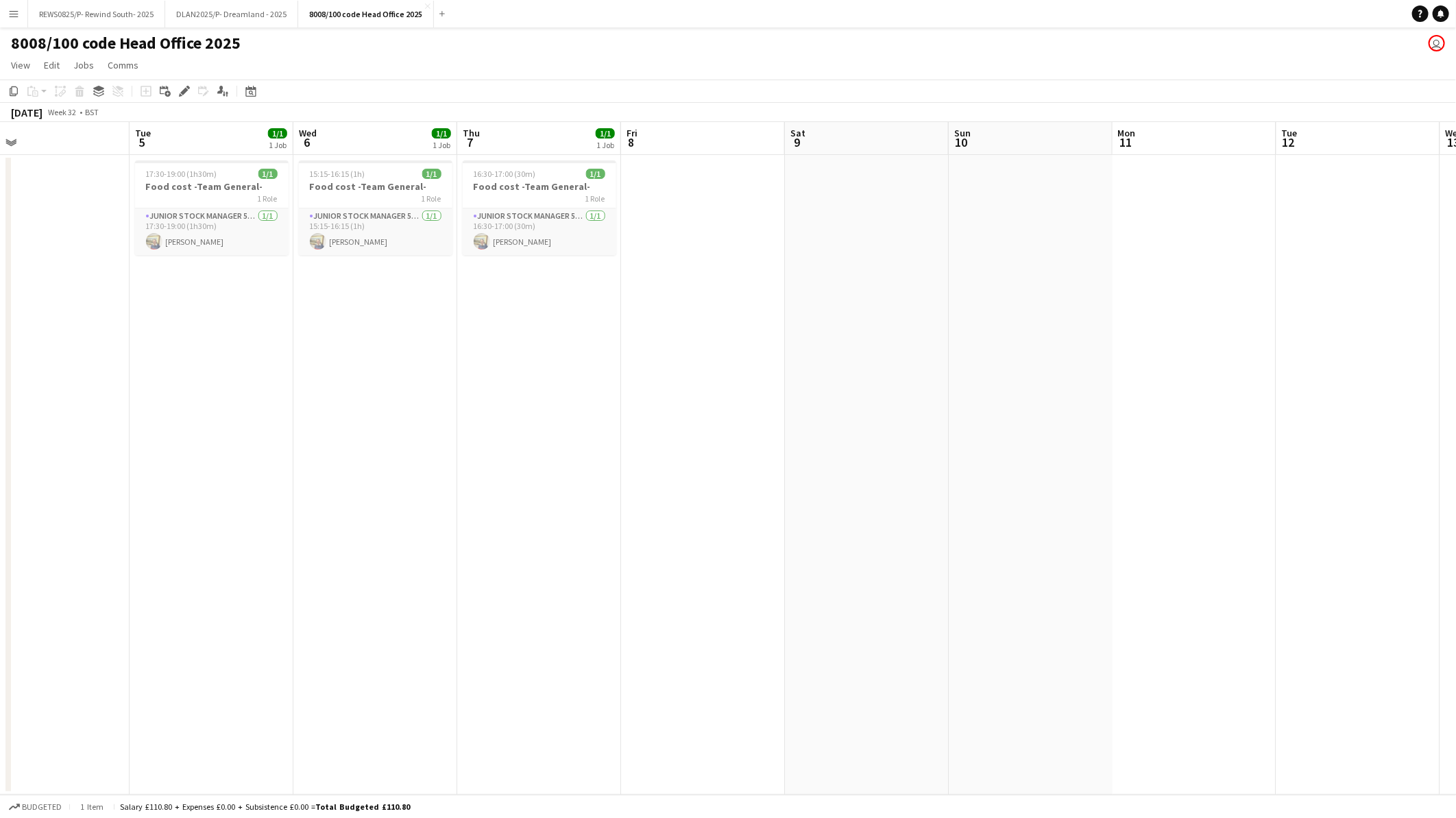
drag, startPoint x: 1339, startPoint y: 462, endPoint x: -162, endPoint y: 467, distance: 1501.0
click at [0, 467] on html "Menu Boards Boards Boards All jobs Status Workforce Workforce My Workforce Recr…" at bounding box center [728, 409] width 1456 height 818
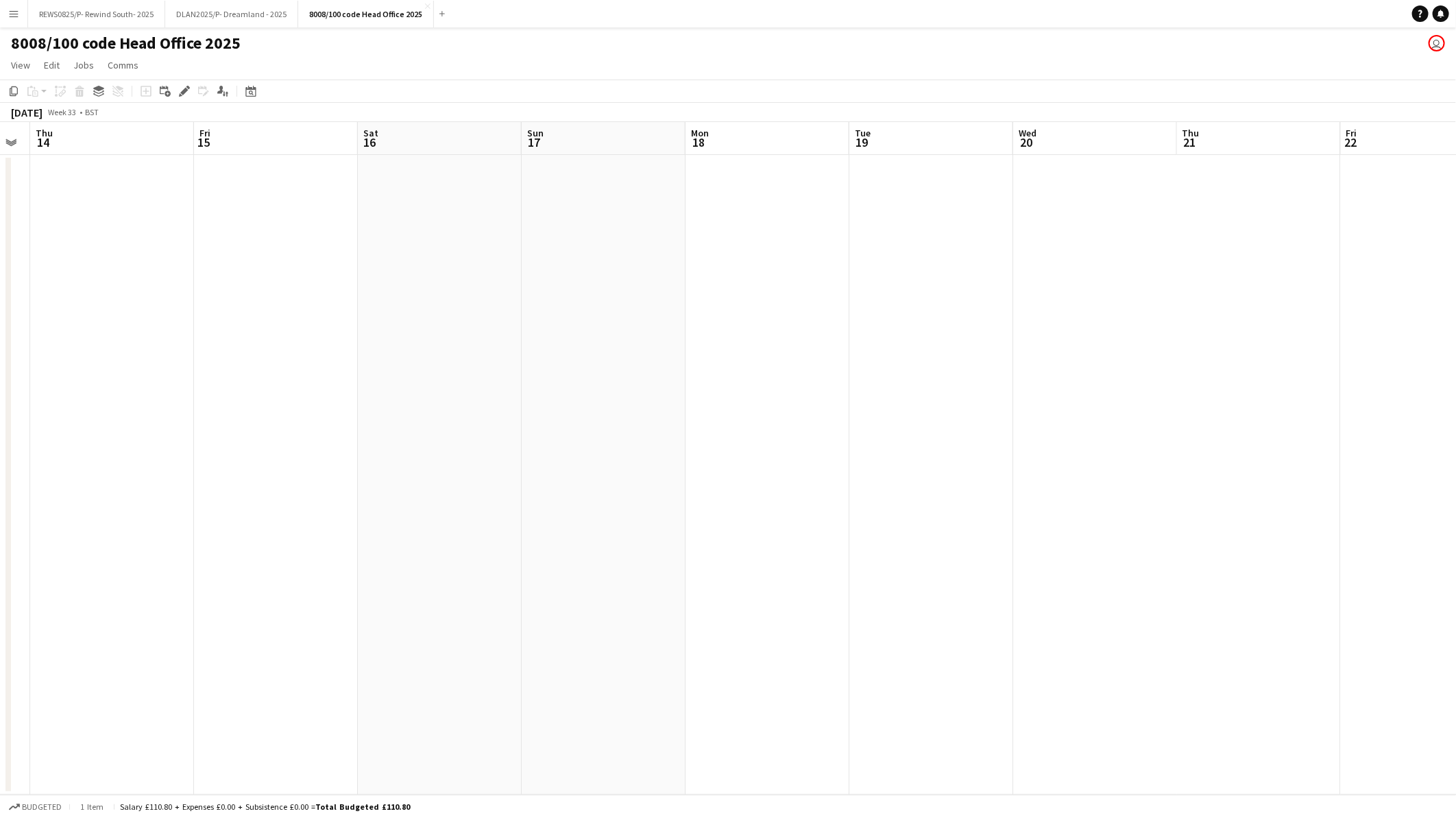
drag, startPoint x: 643, startPoint y: 467, endPoint x: -62, endPoint y: 467, distance: 705.0
click at [0, 467] on html "Menu Boards Boards Boards All jobs Status Workforce Workforce My Workforce Recr…" at bounding box center [728, 409] width 1456 height 818
drag, startPoint x: 806, startPoint y: 473, endPoint x: -402, endPoint y: 473, distance: 1208.0
click at [0, 473] on html "Menu Boards Boards Boards All jobs Status Workforce Workforce My Workforce Recr…" at bounding box center [728, 409] width 1456 height 818
drag, startPoint x: 613, startPoint y: 495, endPoint x: -260, endPoint y: 489, distance: 873.0
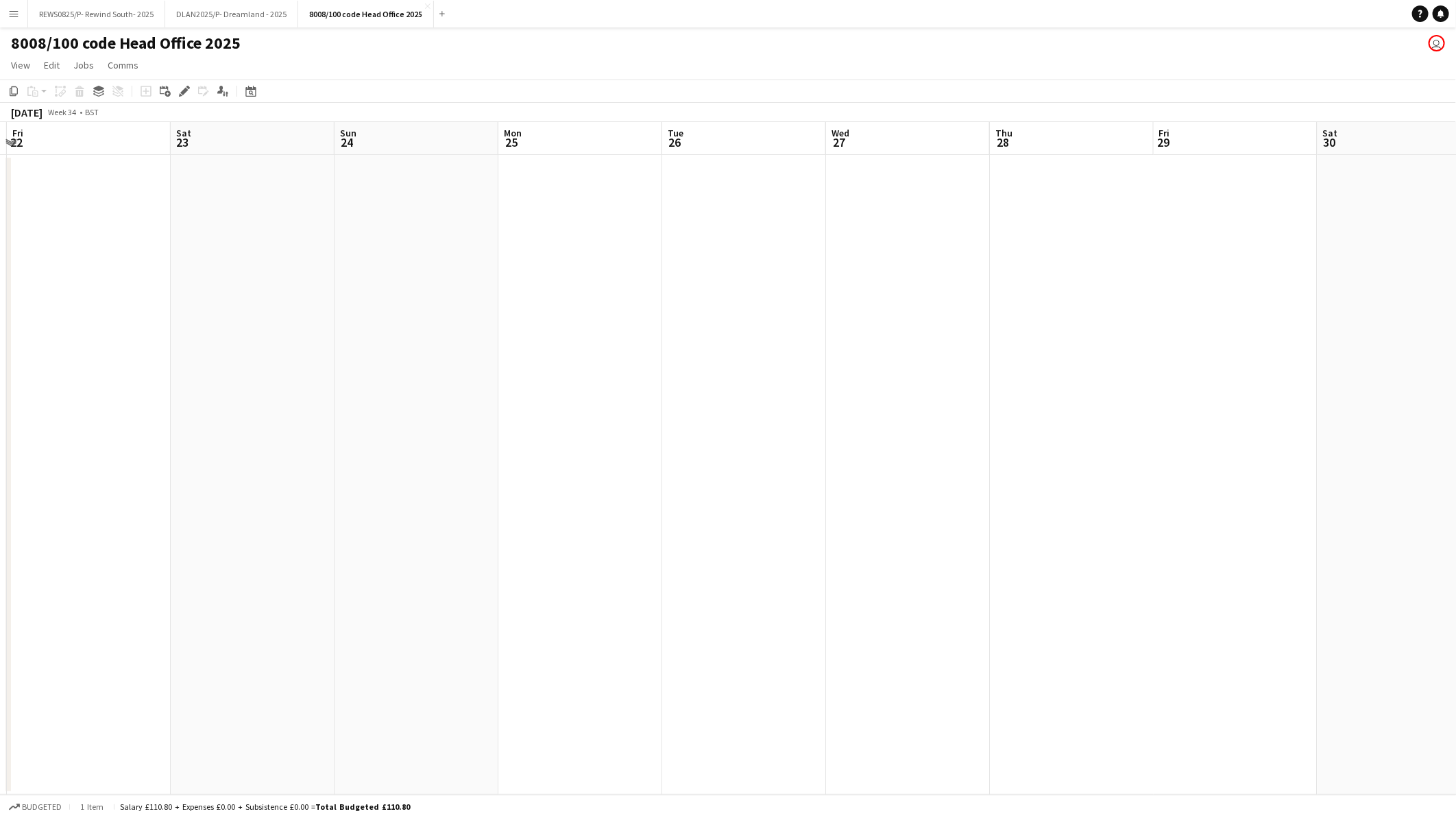
click at [0, 489] on html "Menu Boards Boards Boards All jobs Status Workforce Workforce My Workforce Recr…" at bounding box center [728, 409] width 1456 height 818
drag, startPoint x: 676, startPoint y: 491, endPoint x: -74, endPoint y: 491, distance: 750.0
click at [0, 491] on html "Menu Boards Boards Boards All jobs Status Workforce Workforce My Workforce Recr…" at bounding box center [728, 409] width 1456 height 818
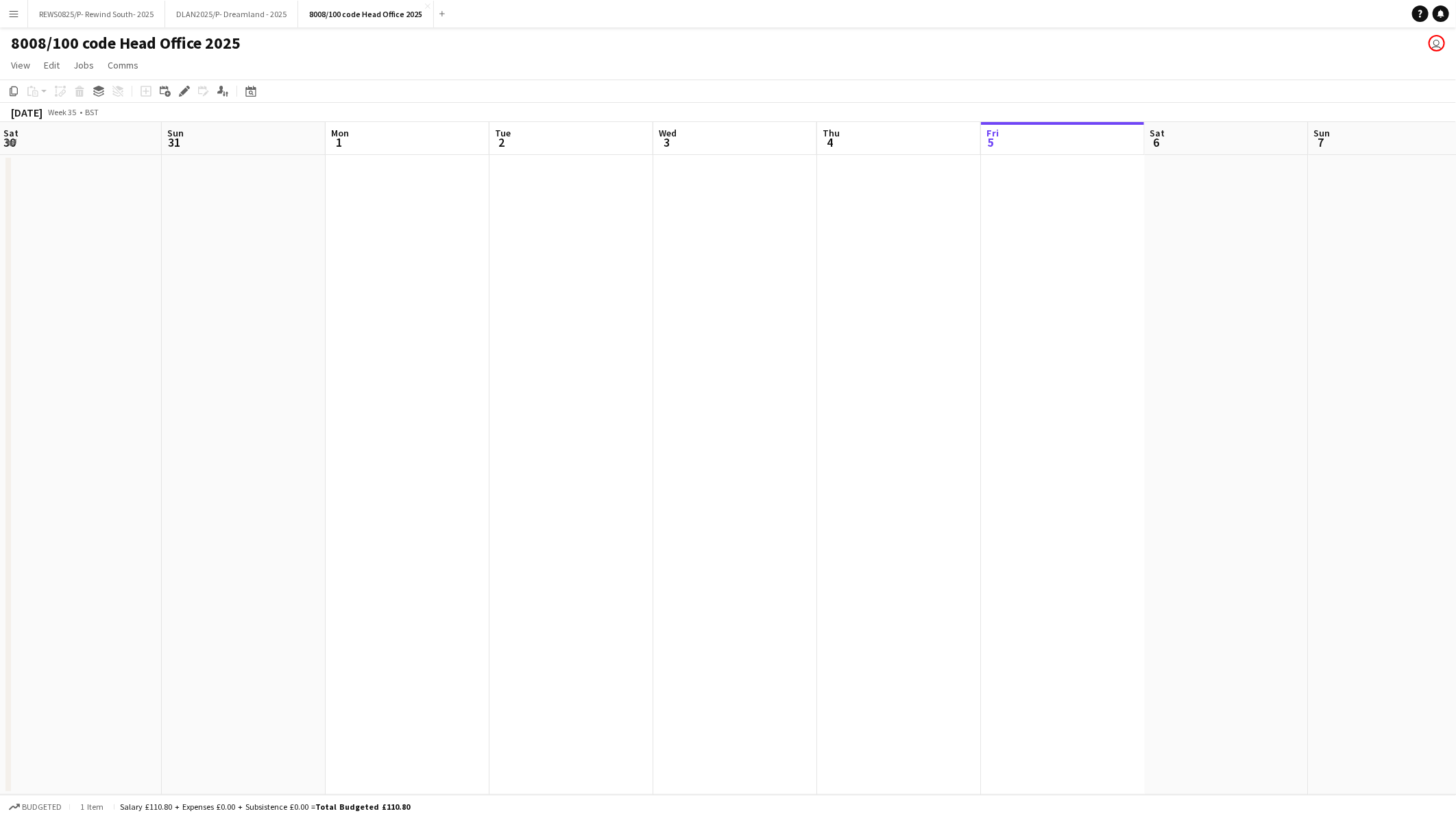
drag, startPoint x: 773, startPoint y: 505, endPoint x: 184, endPoint y: 505, distance: 589.0
click at [184, 505] on app-calendar-viewport "Wed 27 Thu 28 Fri 29 Sat 30 Sun 31 Mon 1 Tue 2 Wed 3 Thu 4 Fri 5 Sat 6 Sun 7 Mo…" at bounding box center [728, 459] width 1456 height 673
click at [405, 407] on app-date-cell at bounding box center [407, 475] width 164 height 640
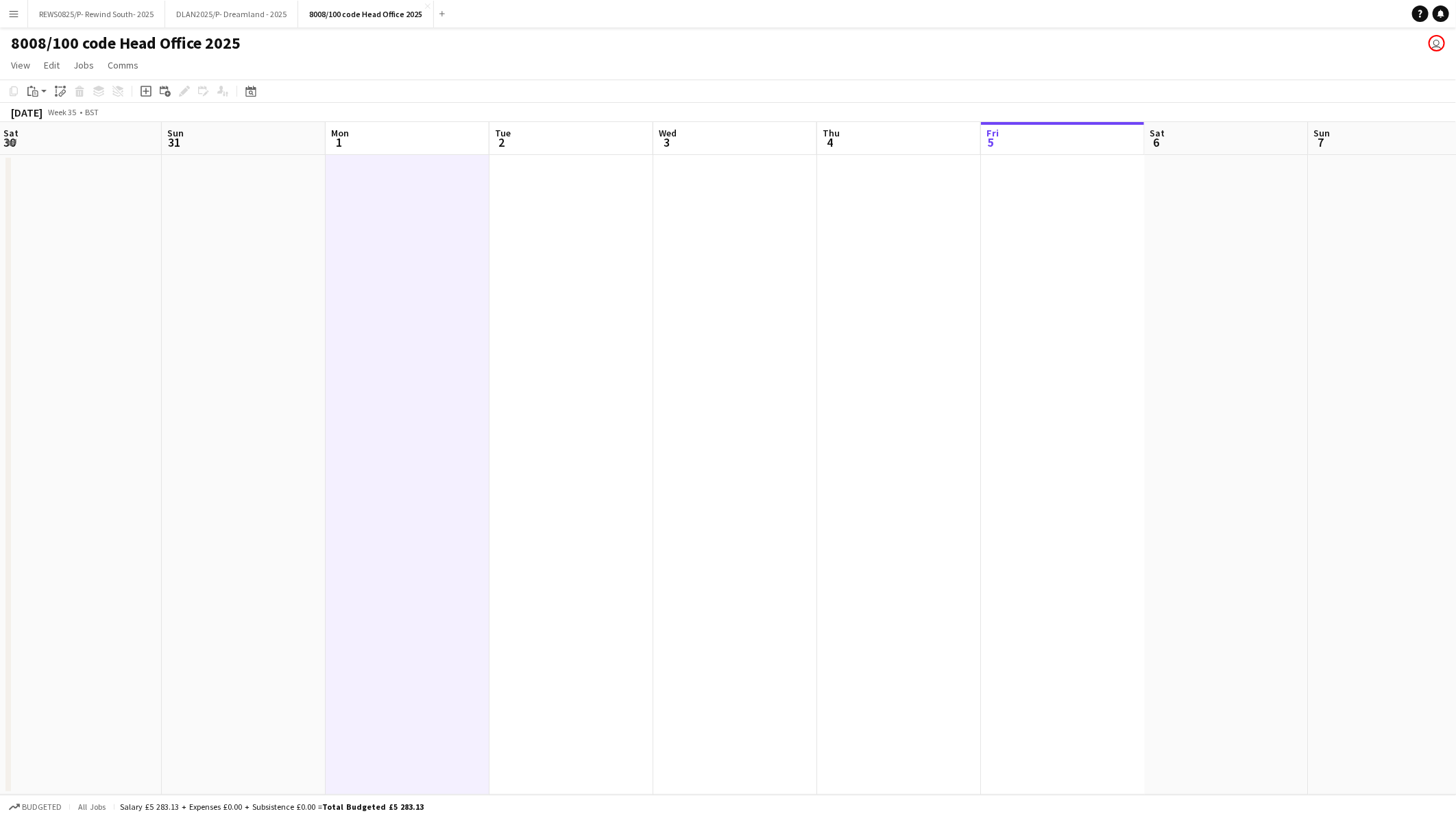
click at [1033, 380] on app-date-cell at bounding box center [1063, 475] width 164 height 640
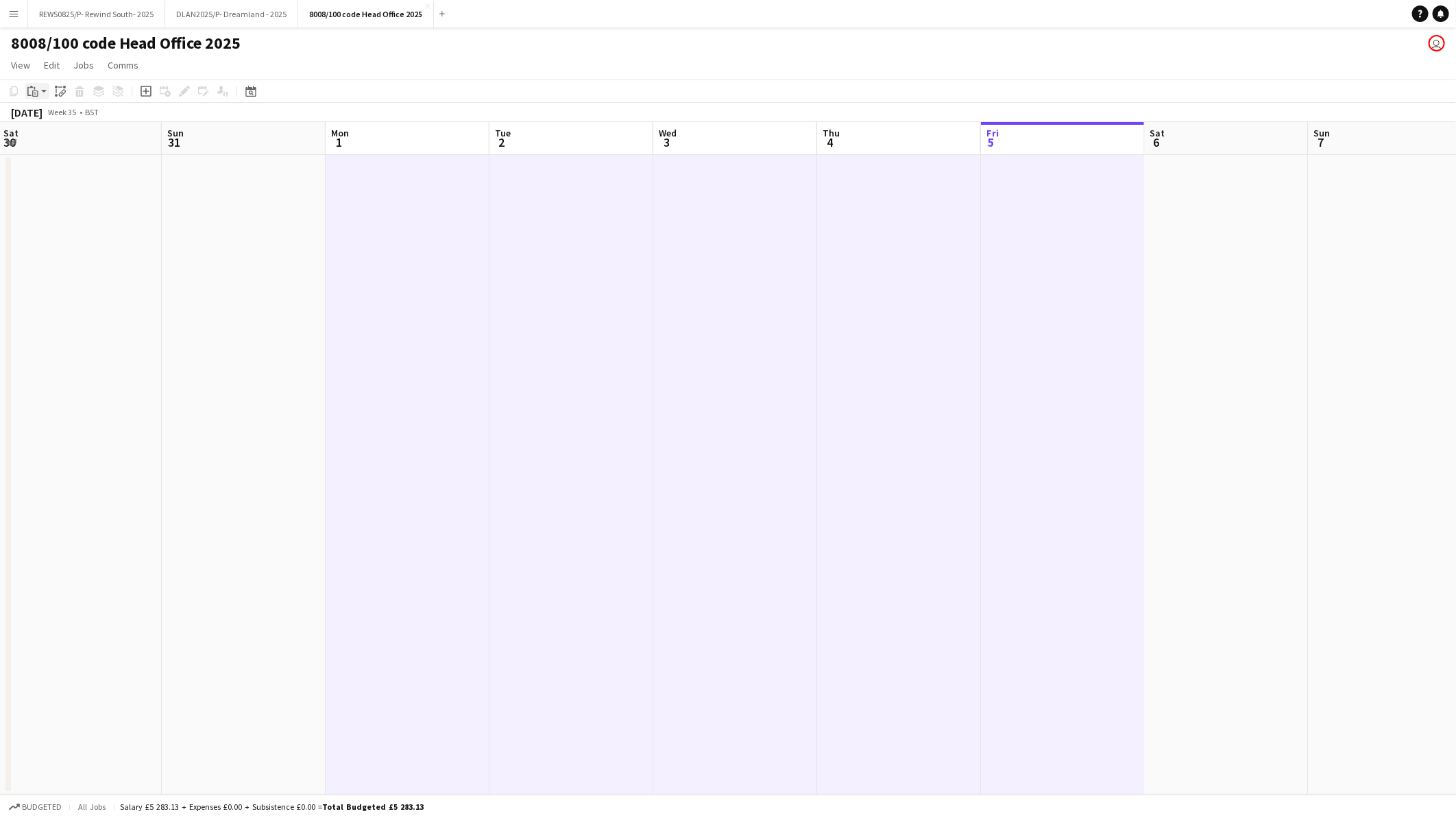
click at [37, 86] on icon "Paste" at bounding box center [33, 91] width 11 height 11
click at [77, 144] on link "Paste with crew Ctrl+Shift+V" at bounding box center [101, 140] width 129 height 12
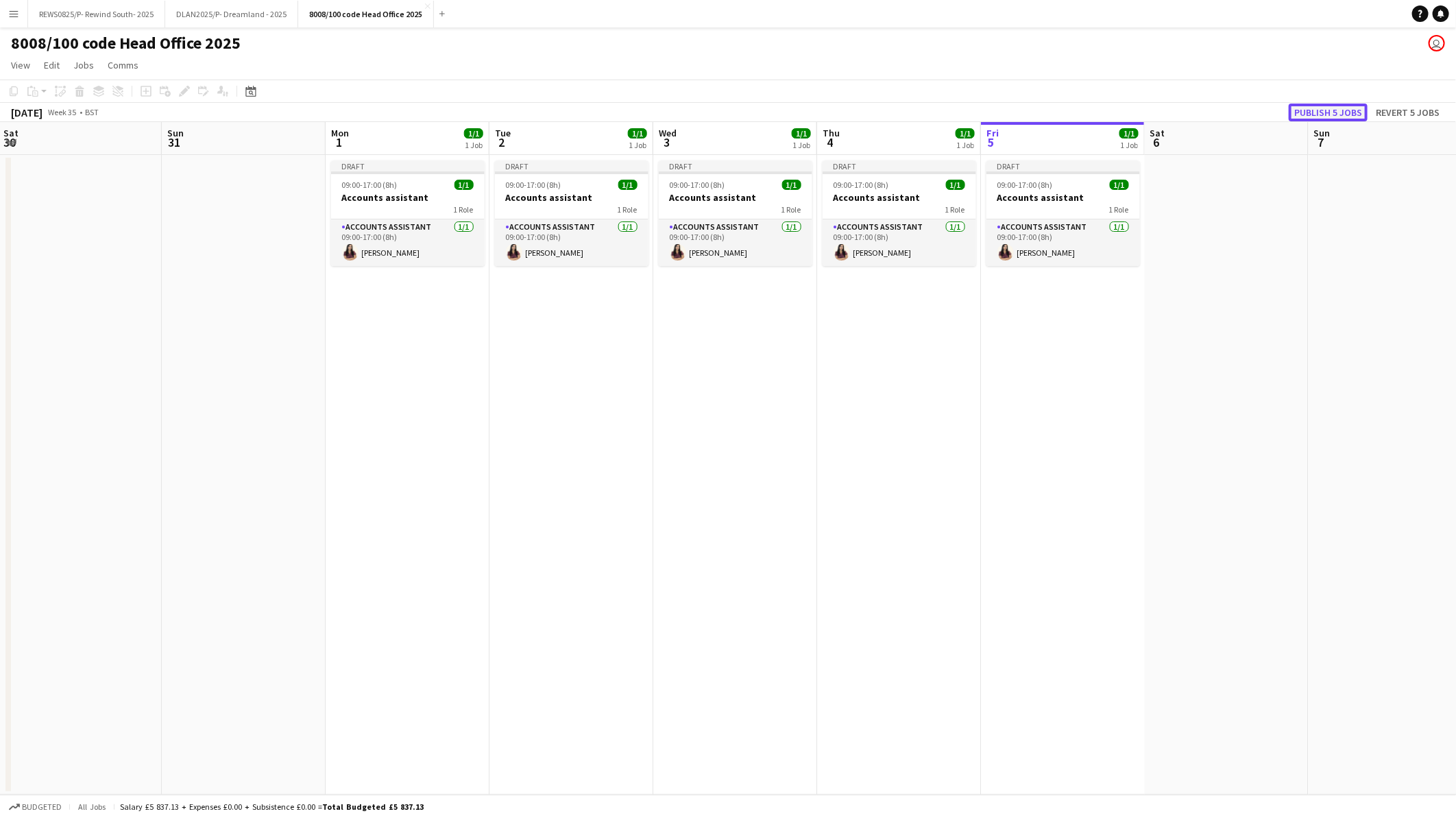
click at [1325, 108] on button "Publish 5 jobs" at bounding box center [1328, 113] width 79 height 18
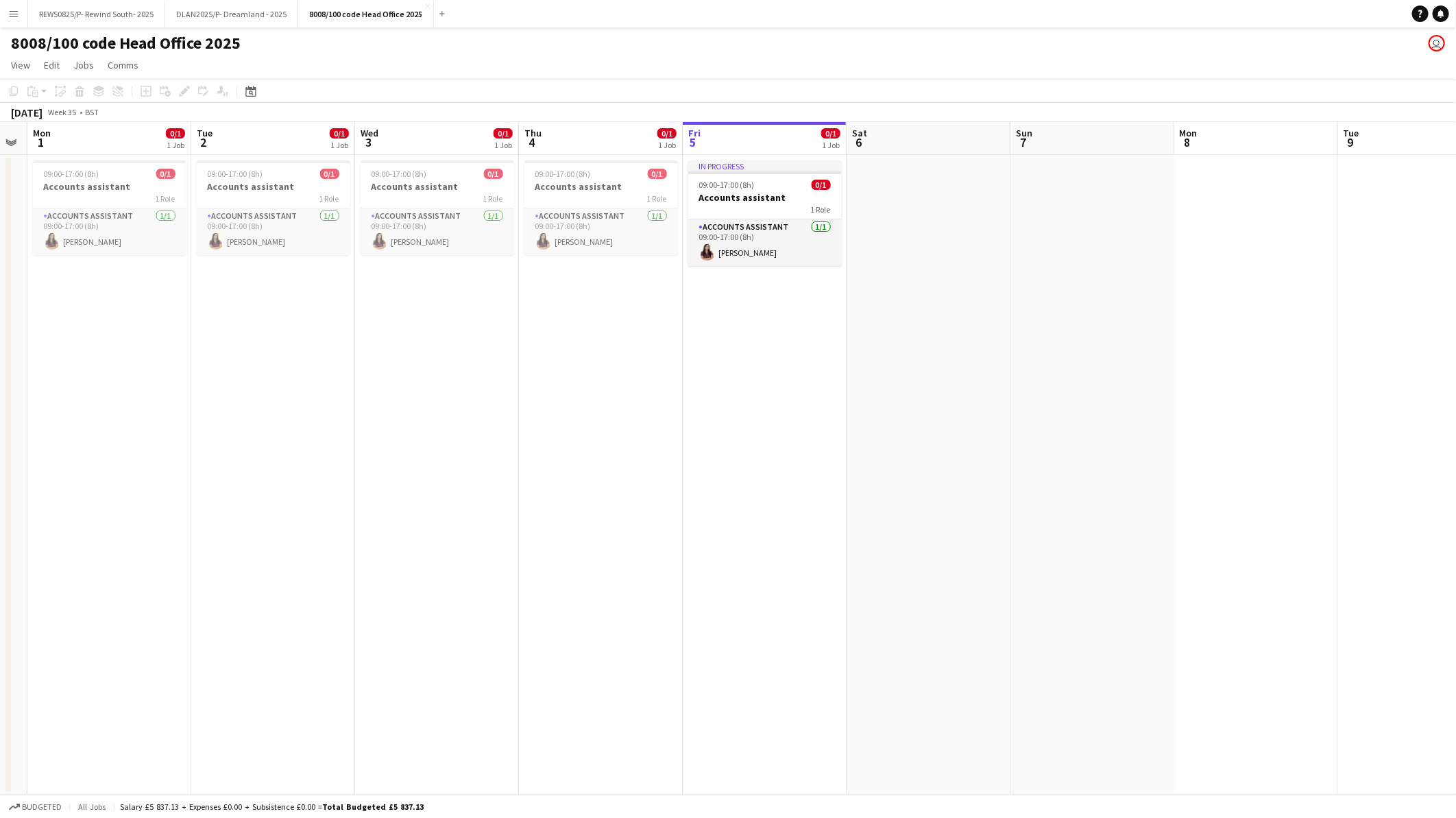
scroll to position [0, 468]
drag, startPoint x: 833, startPoint y: 535, endPoint x: 531, endPoint y: 527, distance: 302.1
click at [531, 527] on app-calendar-viewport "Fri 29 Sat 30 Sun 31 Mon 1 0/1 1 Job Tue 2 0/1 1 Job Wed 3 0/1 1 Job Thu 4 0/1 …" at bounding box center [728, 459] width 1456 height 673
